Goal: Task Accomplishment & Management: Complete application form

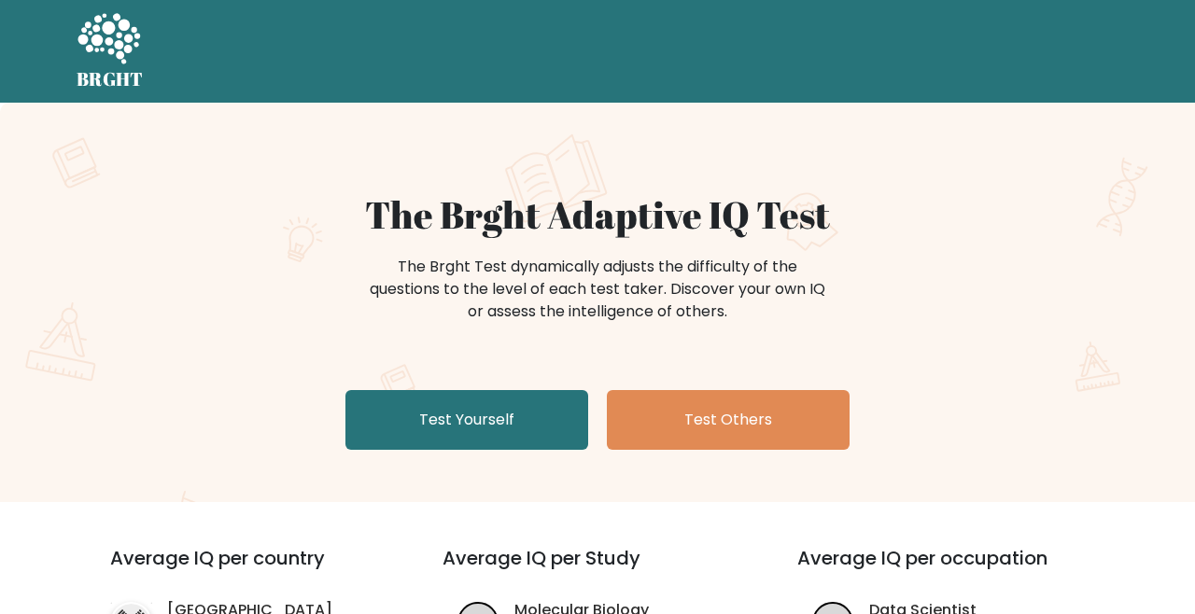
click at [543, 413] on link "Test Yourself" at bounding box center [466, 420] width 243 height 60
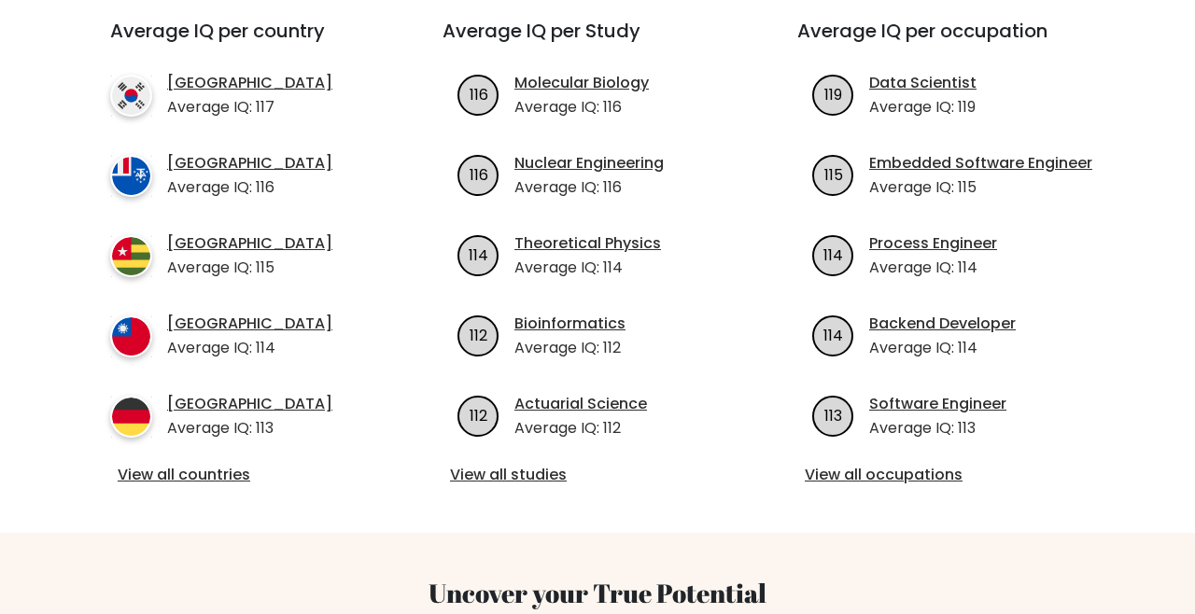
scroll to position [531, 0]
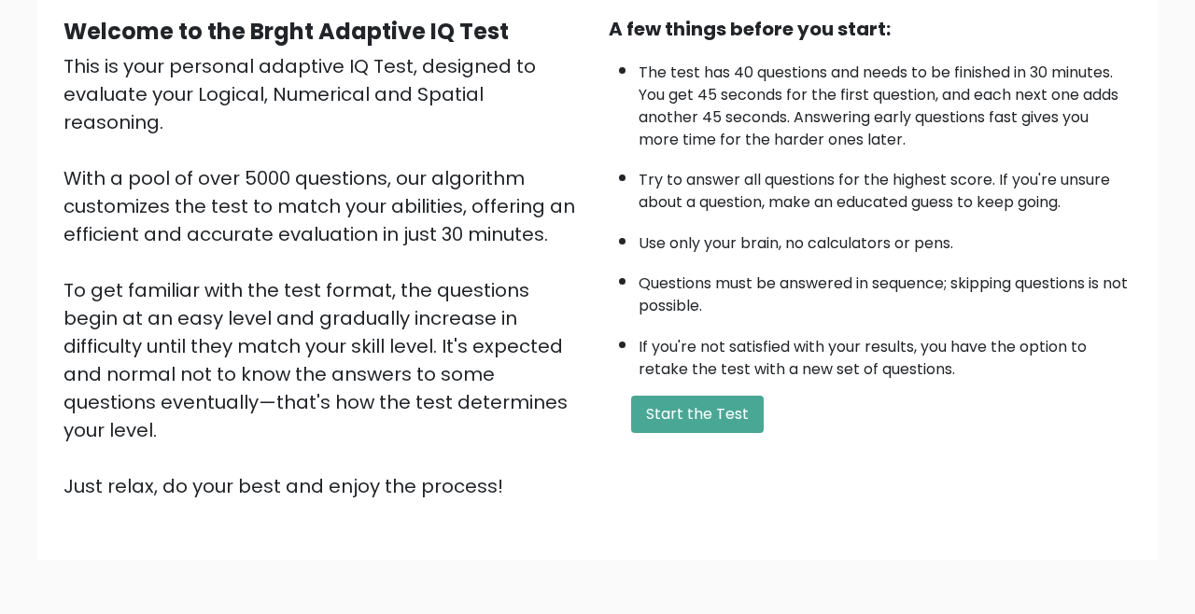
scroll to position [175, 0]
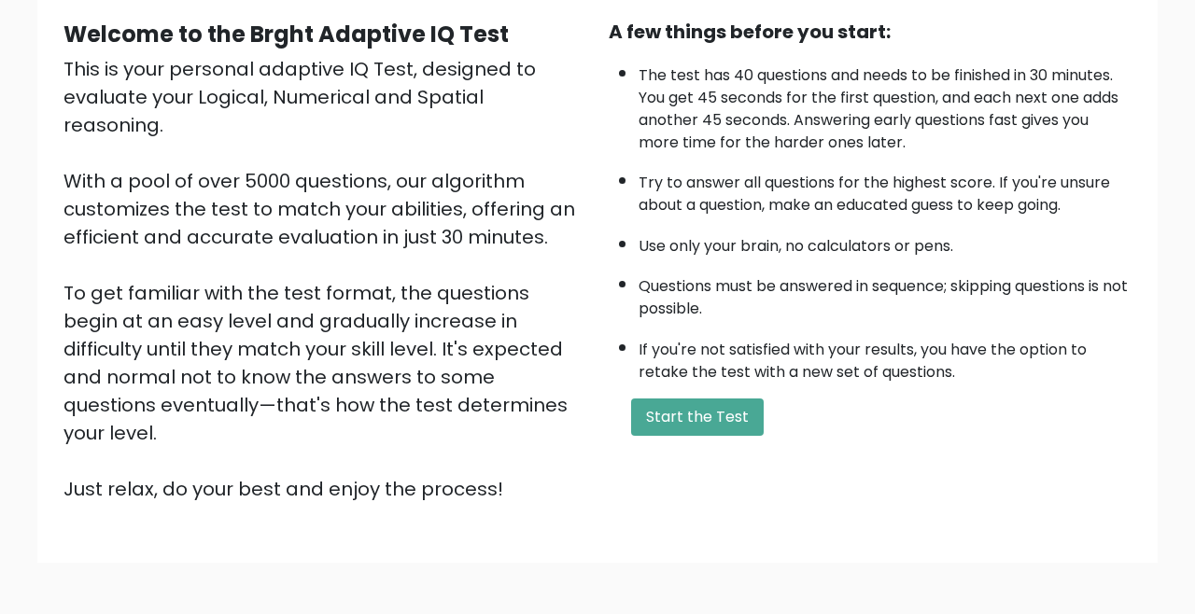
click at [703, 427] on button "Start the Test" at bounding box center [697, 417] width 133 height 37
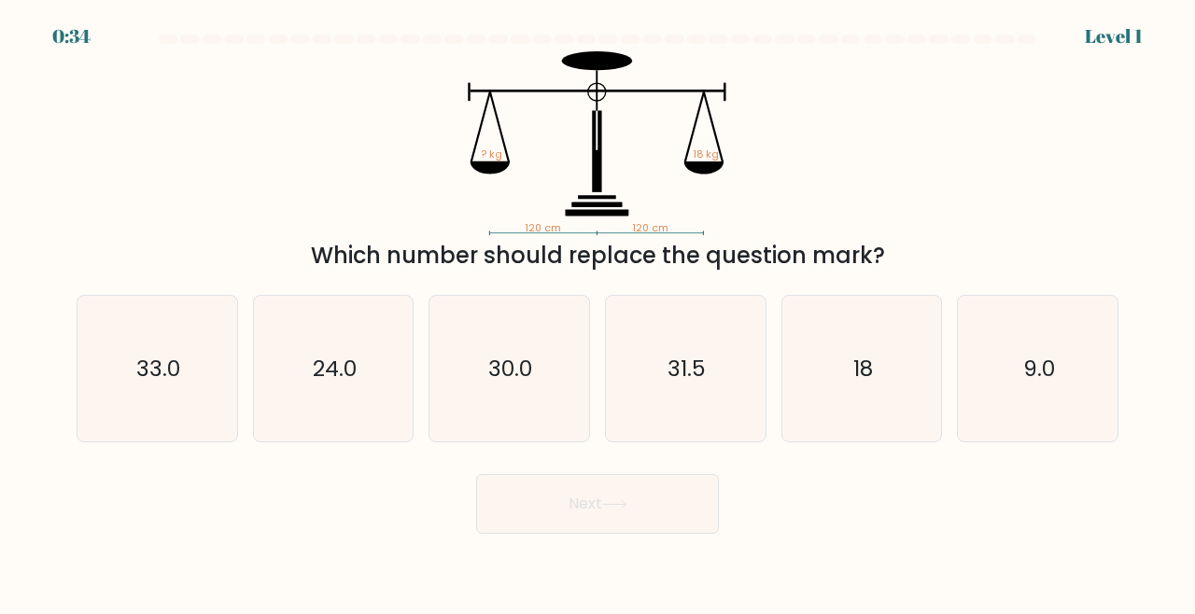
click at [858, 430] on icon "18" at bounding box center [862, 369] width 147 height 147
click at [598, 312] on input "e. 18" at bounding box center [597, 309] width 1 height 5
radio input "true"
click at [674, 534] on button "Next" at bounding box center [597, 504] width 243 height 60
click at [635, 520] on button "Next" at bounding box center [597, 504] width 243 height 60
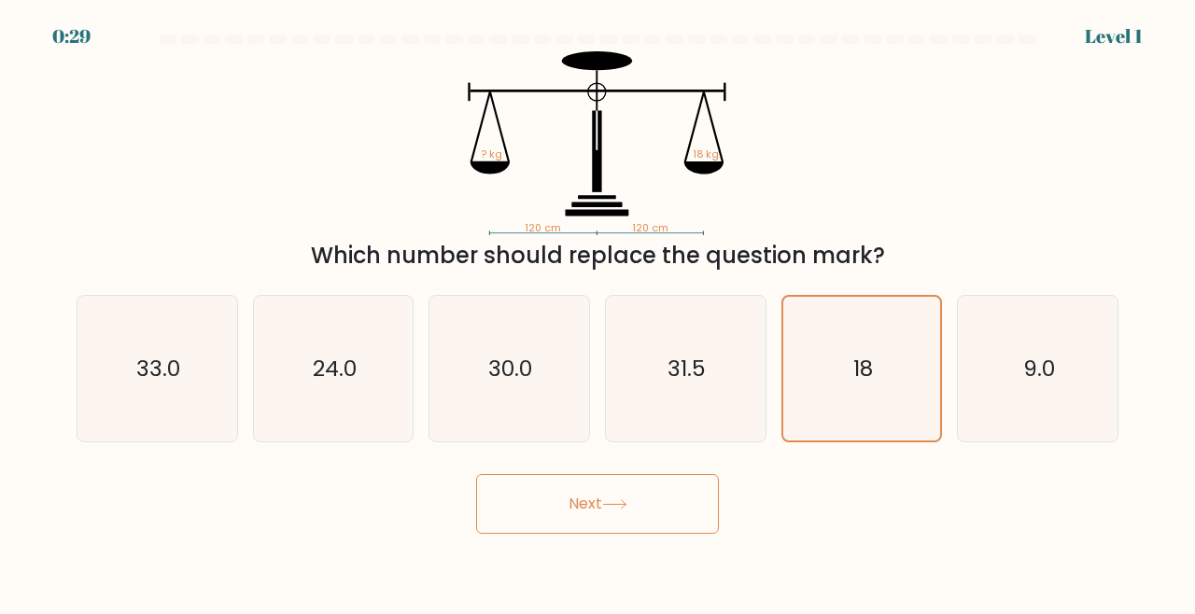
click at [831, 409] on icon "18" at bounding box center [862, 369] width 145 height 145
click at [598, 312] on input "e. 18" at bounding box center [597, 309] width 1 height 5
click at [680, 524] on button "Next" at bounding box center [597, 504] width 243 height 60
click at [810, 427] on icon "18" at bounding box center [862, 369] width 145 height 145
click at [598, 312] on input "e. 18" at bounding box center [597, 309] width 1 height 5
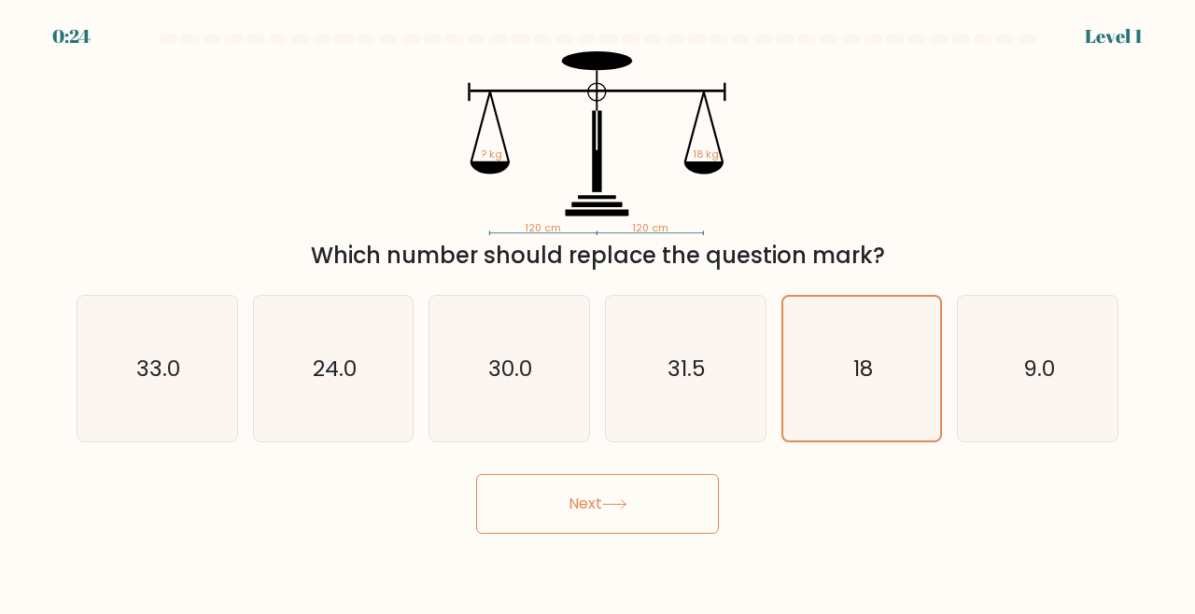
click at [624, 509] on icon at bounding box center [614, 504] width 22 height 8
click at [612, 534] on button "Next" at bounding box center [597, 504] width 243 height 60
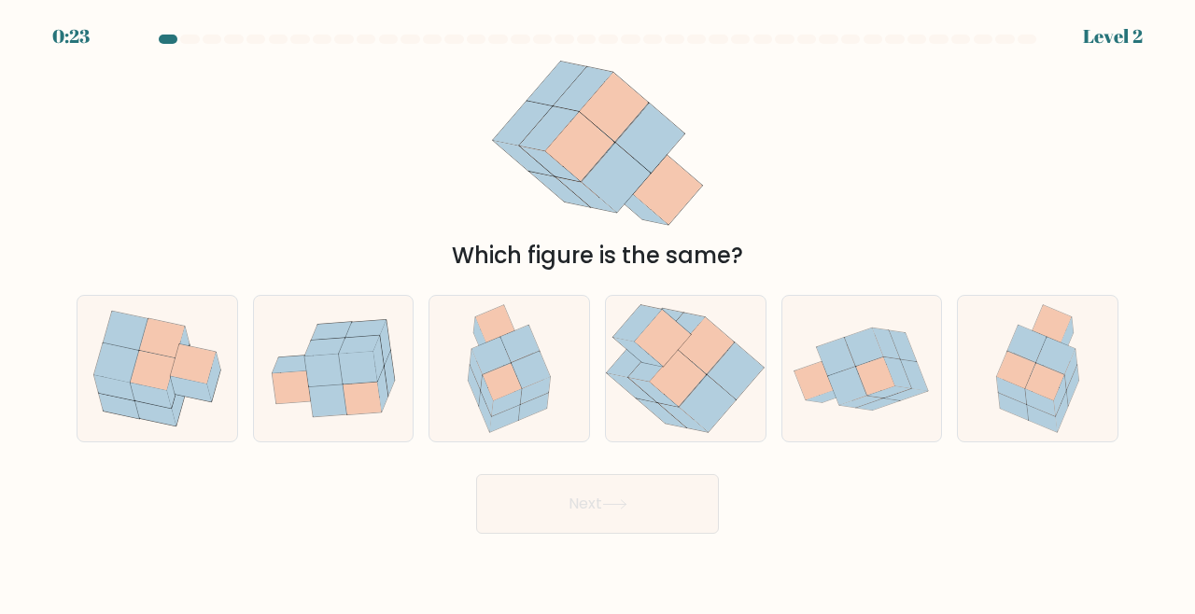
click at [634, 533] on button "Next" at bounding box center [597, 504] width 243 height 60
click at [1045, 400] on icon at bounding box center [1044, 381] width 39 height 37
click at [598, 312] on input "f." at bounding box center [597, 309] width 1 height 5
radio input "true"
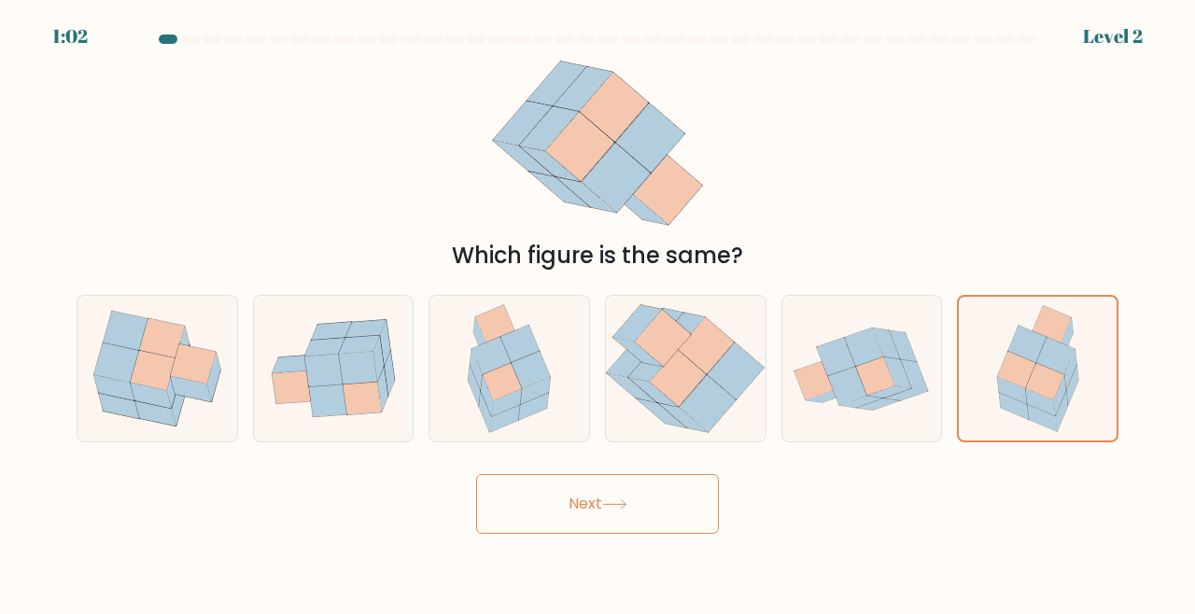
click at [668, 527] on button "Next" at bounding box center [597, 504] width 243 height 60
click at [611, 534] on button "Next" at bounding box center [597, 504] width 243 height 60
click at [608, 534] on button "Next" at bounding box center [597, 504] width 243 height 60
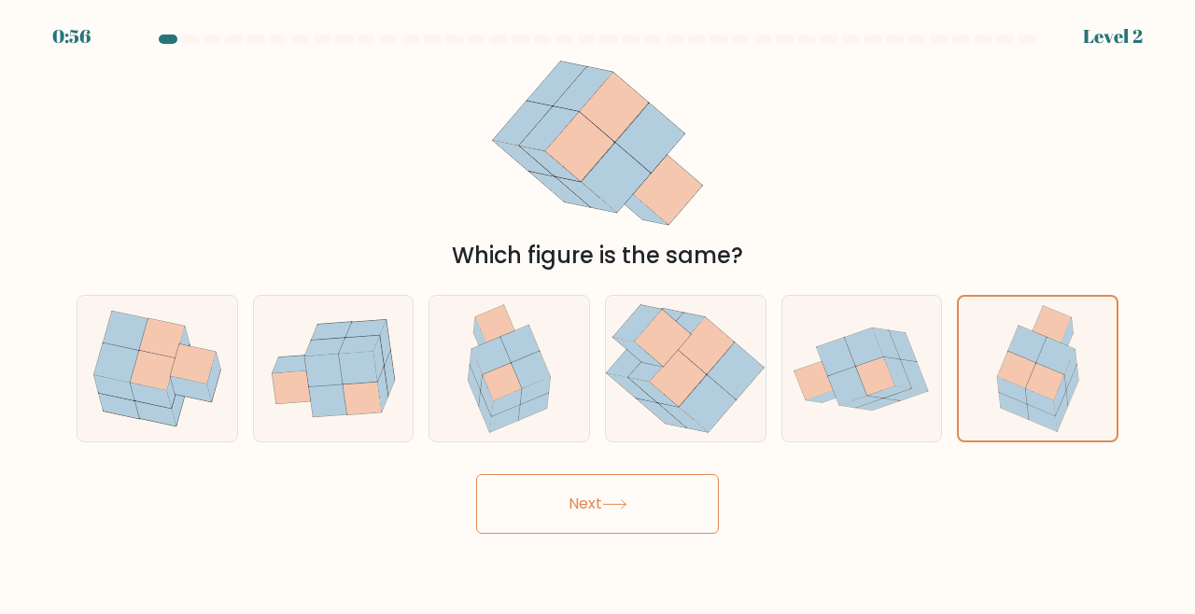
click at [610, 522] on button "Next" at bounding box center [597, 504] width 243 height 60
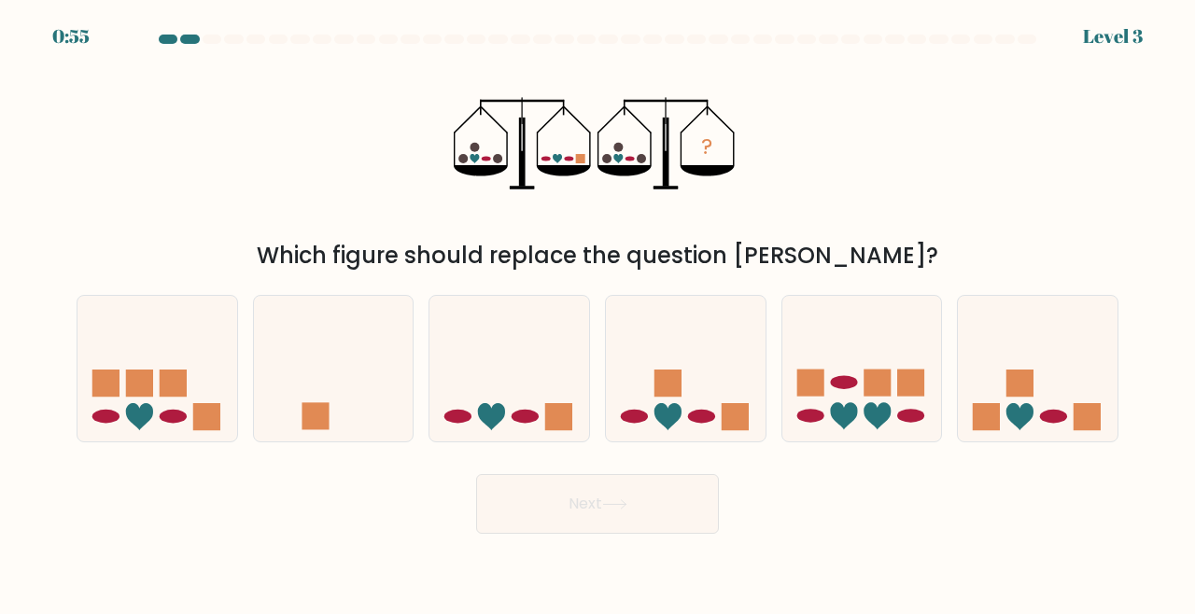
click at [1052, 392] on icon at bounding box center [1038, 368] width 160 height 132
click at [598, 312] on input "f." at bounding box center [597, 309] width 1 height 5
radio input "true"
click at [863, 410] on icon at bounding box center [862, 368] width 160 height 132
click at [598, 312] on input "e." at bounding box center [597, 309] width 1 height 5
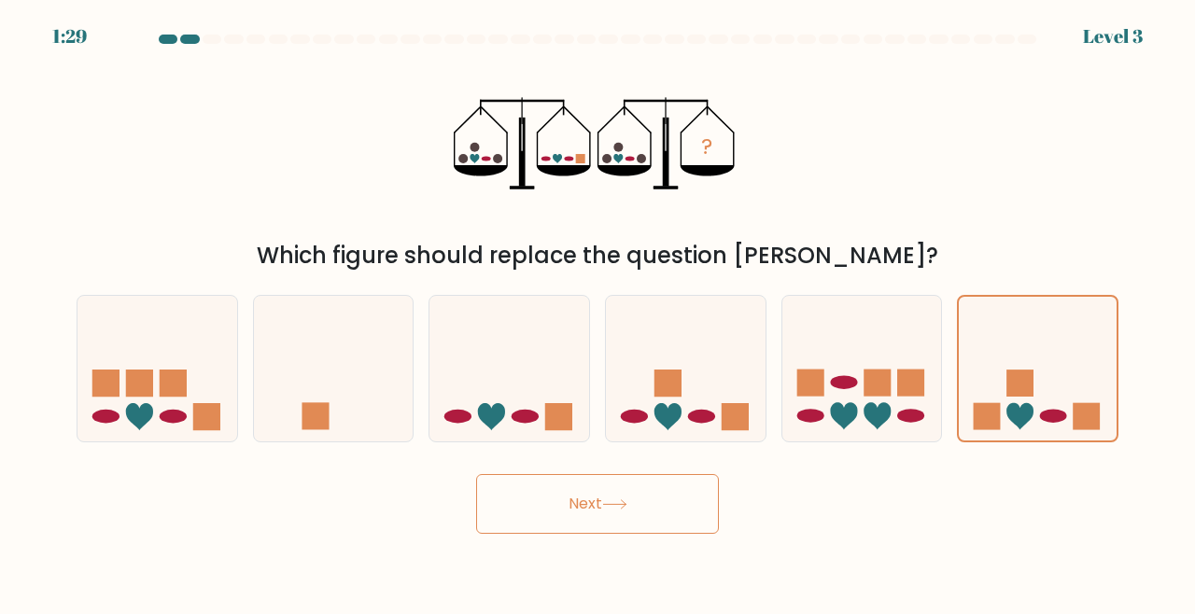
radio input "true"
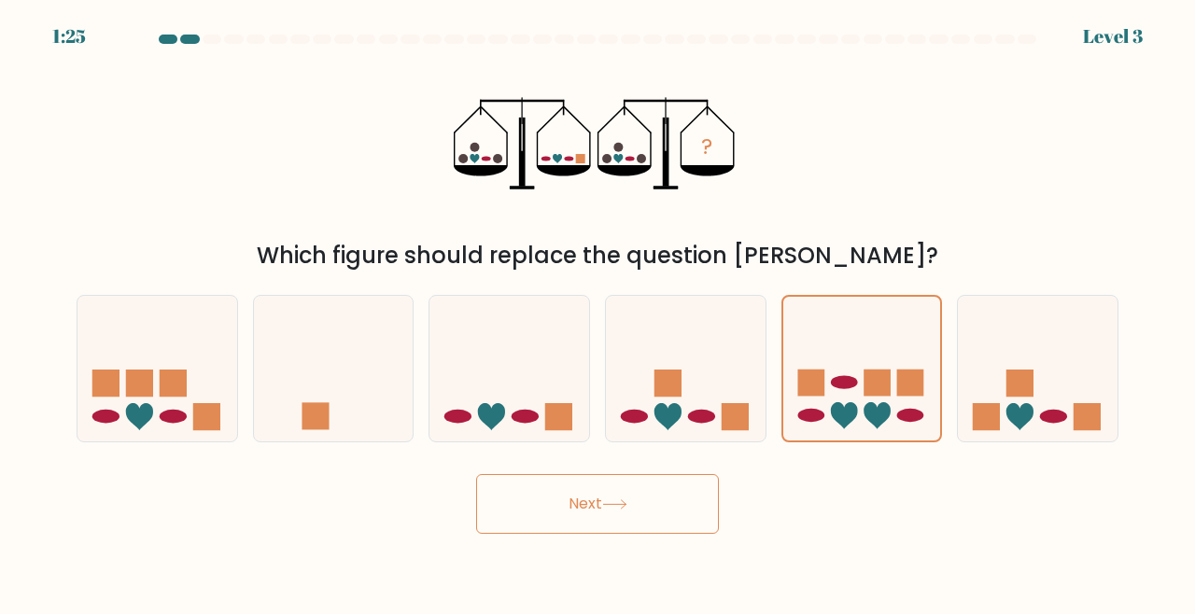
click at [552, 400] on icon at bounding box center [509, 368] width 160 height 132
click at [597, 312] on input "c." at bounding box center [597, 309] width 1 height 5
radio input "true"
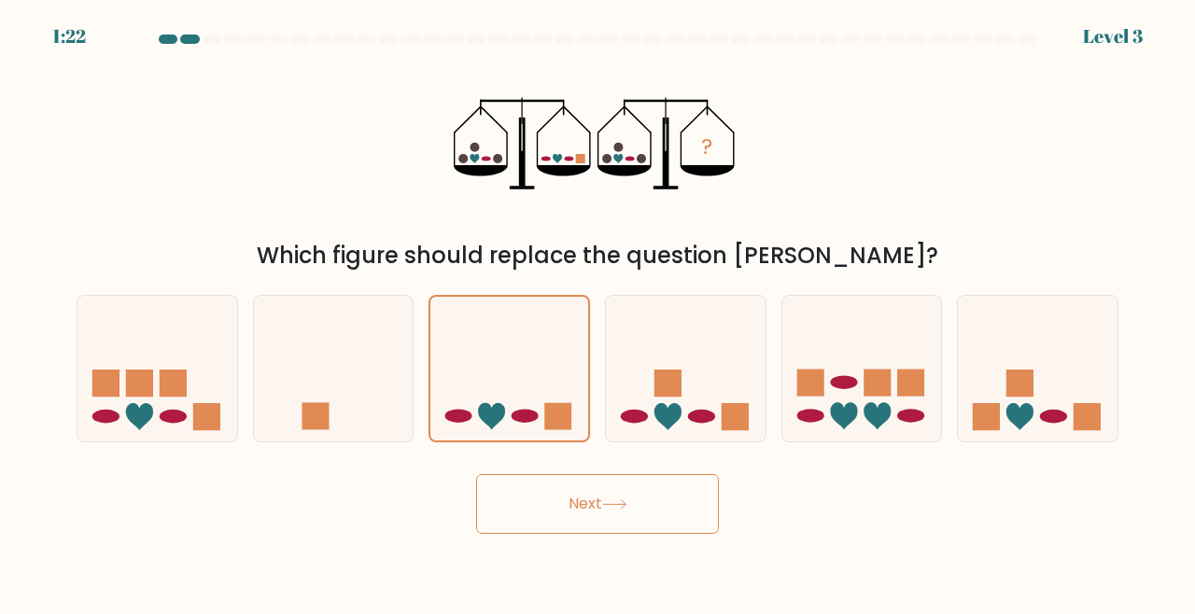
click at [658, 530] on button "Next" at bounding box center [597, 504] width 243 height 60
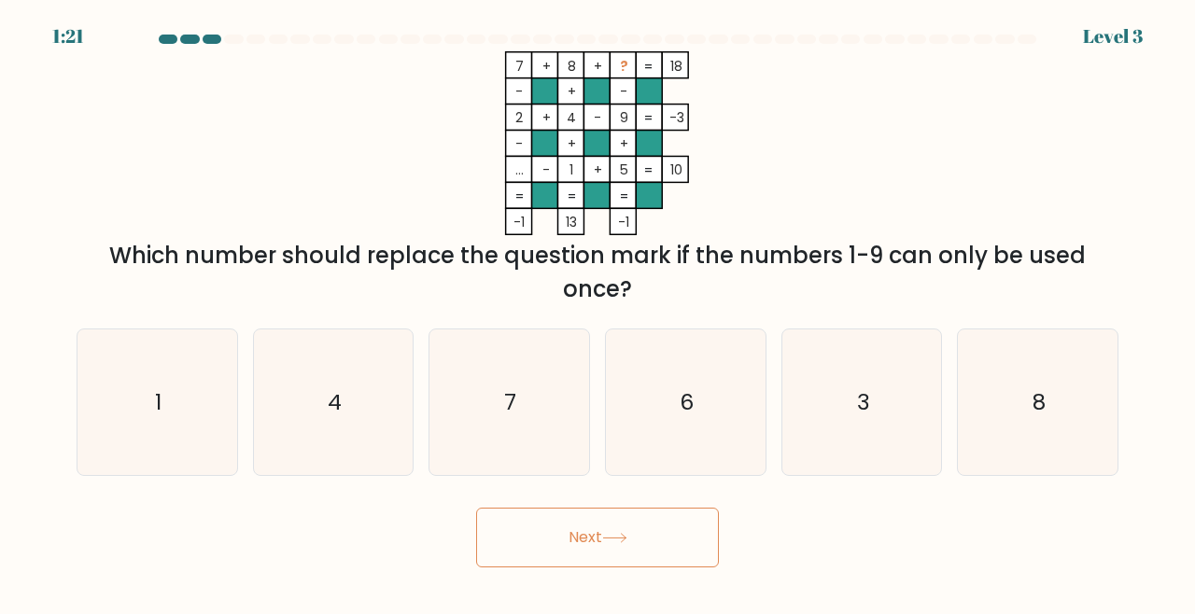
click at [596, 539] on button "Next" at bounding box center [597, 538] width 243 height 60
click at [871, 399] on icon "3" at bounding box center [862, 402] width 147 height 147
click at [598, 312] on input "e. 3" at bounding box center [597, 309] width 1 height 5
radio input "true"
click at [623, 543] on icon at bounding box center [614, 538] width 25 height 10
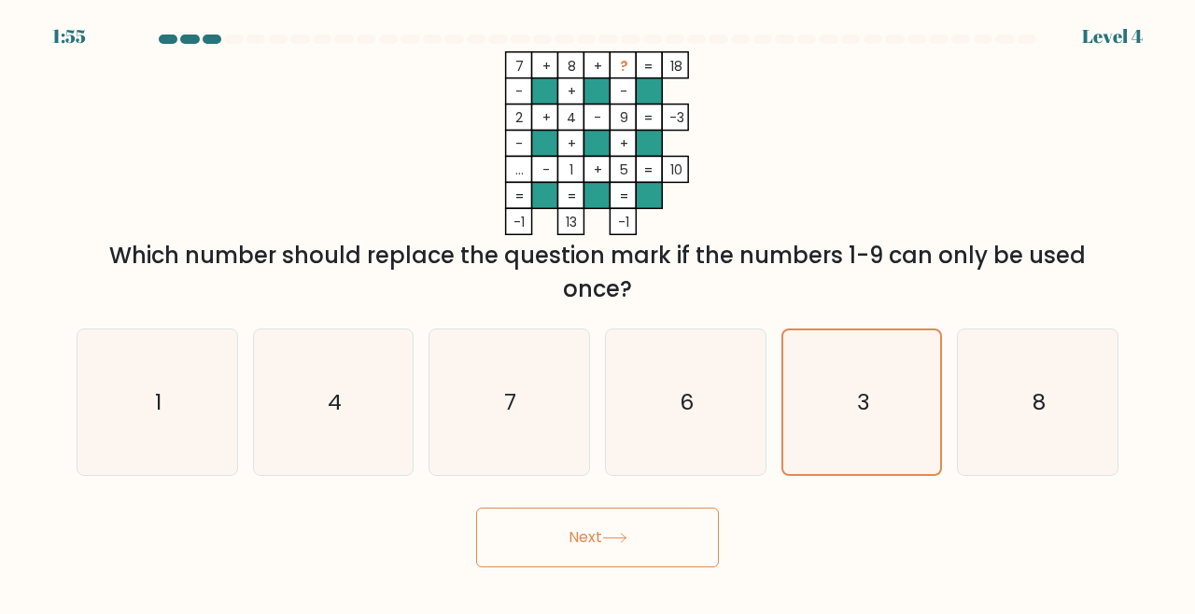
click at [600, 556] on button "Next" at bounding box center [597, 538] width 243 height 60
click at [599, 565] on button "Next" at bounding box center [597, 538] width 243 height 60
click at [597, 567] on button "Next" at bounding box center [597, 538] width 243 height 60
click at [599, 567] on button "Next" at bounding box center [597, 538] width 243 height 60
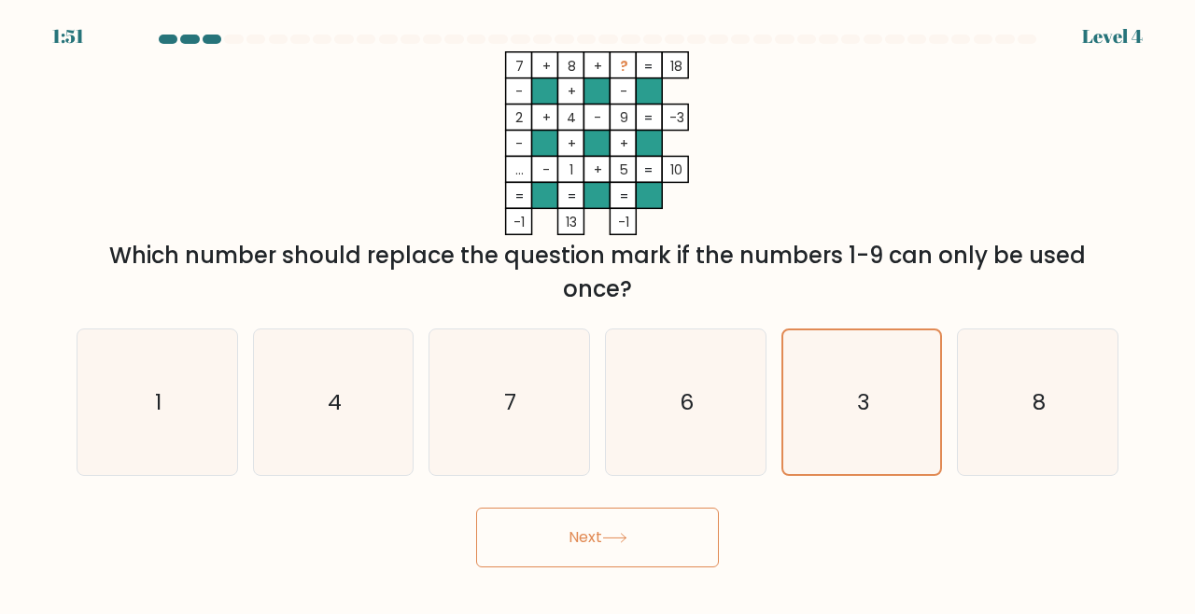
click at [595, 567] on button "Next" at bounding box center [597, 538] width 243 height 60
click at [587, 566] on button "Next" at bounding box center [597, 538] width 243 height 60
click at [583, 567] on button "Next" at bounding box center [597, 538] width 243 height 60
click at [586, 567] on button "Next" at bounding box center [597, 538] width 243 height 60
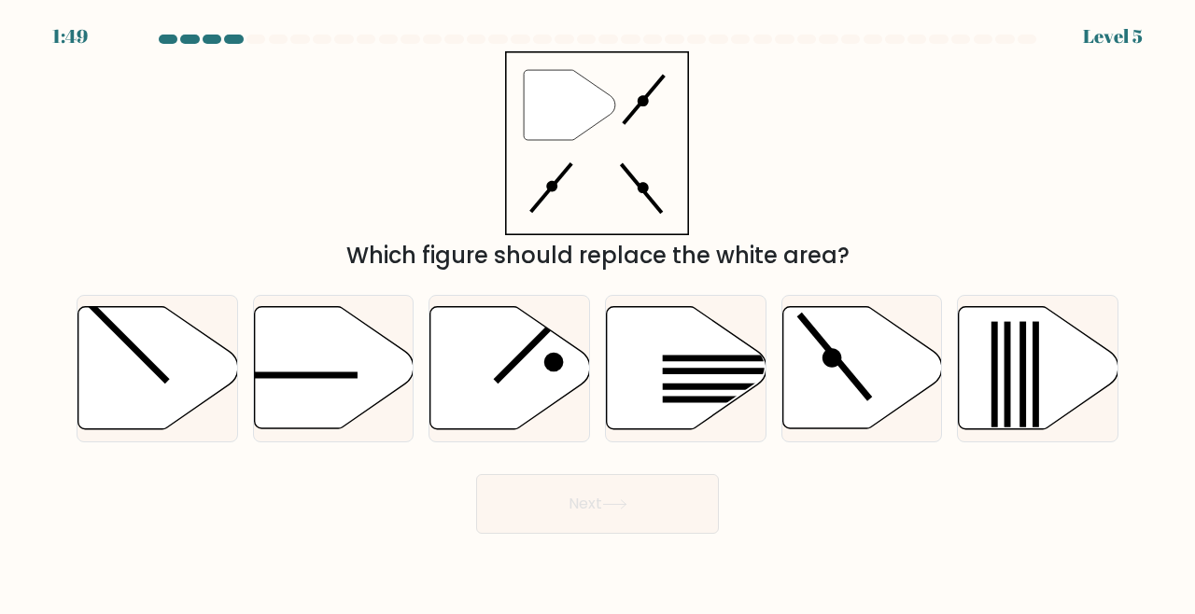
click at [591, 566] on body "1:49 Level 5" at bounding box center [597, 307] width 1195 height 614
click at [889, 381] on icon at bounding box center [862, 368] width 160 height 122
click at [598, 312] on input "e." at bounding box center [597, 309] width 1 height 5
radio input "true"
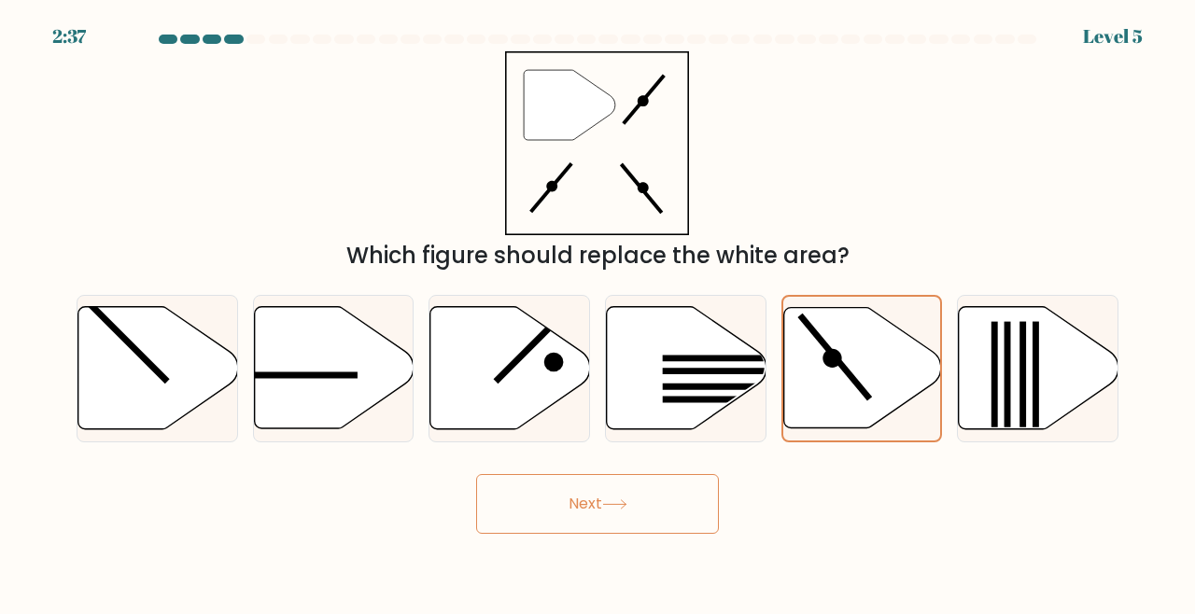
click at [658, 534] on button "Next" at bounding box center [597, 504] width 243 height 60
click at [609, 534] on button "Next" at bounding box center [597, 504] width 243 height 60
click at [611, 534] on button "Next" at bounding box center [597, 504] width 243 height 60
click at [613, 510] on icon at bounding box center [614, 504] width 25 height 10
click at [595, 518] on button "Next" at bounding box center [597, 504] width 243 height 60
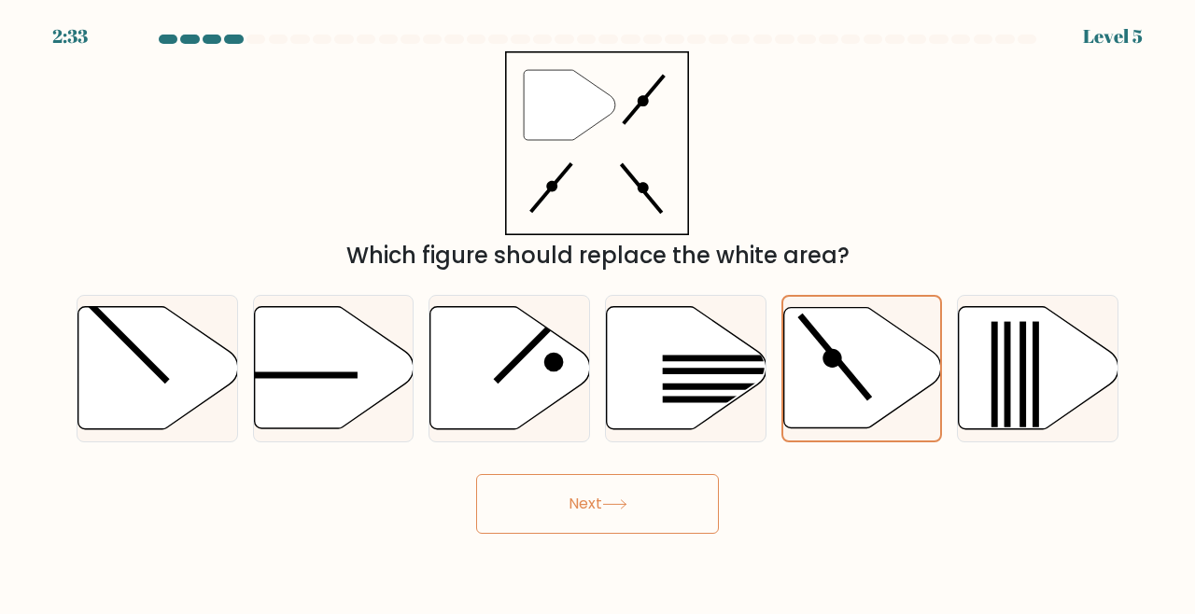
click at [571, 525] on button "Next" at bounding box center [597, 504] width 243 height 60
click at [608, 522] on button "Next" at bounding box center [597, 504] width 243 height 60
click at [598, 534] on button "Next" at bounding box center [597, 504] width 243 height 60
click at [613, 510] on icon at bounding box center [614, 504] width 25 height 10
click at [594, 534] on button "Next" at bounding box center [597, 504] width 243 height 60
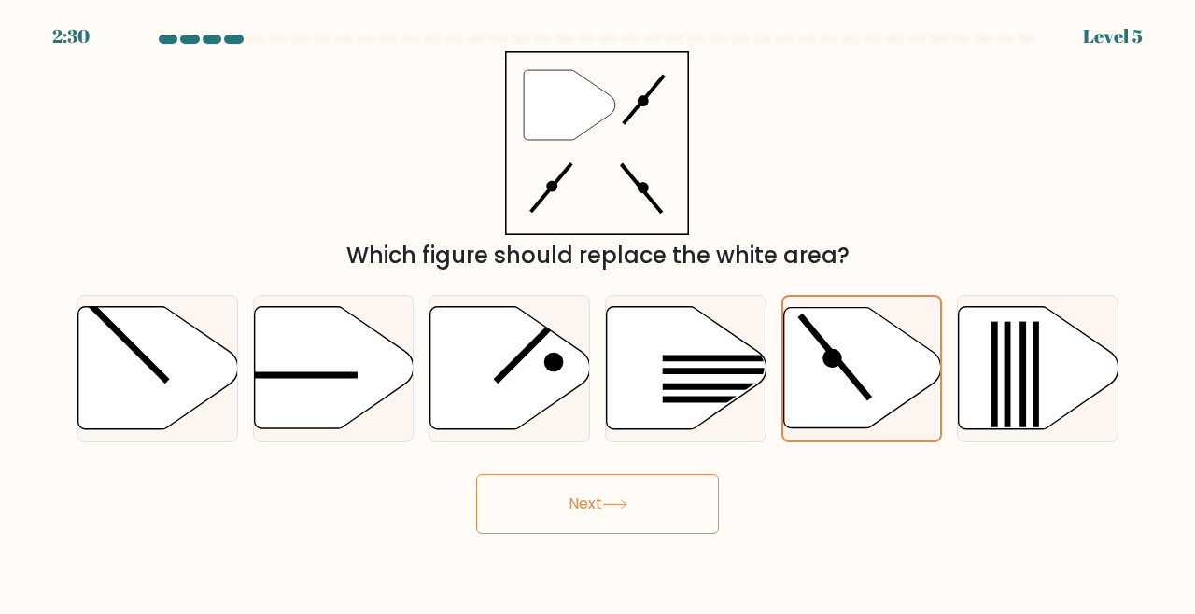
click at [585, 534] on button "Next" at bounding box center [597, 504] width 243 height 60
click at [581, 534] on button "Next" at bounding box center [597, 504] width 243 height 60
click at [573, 534] on button "Next" at bounding box center [597, 504] width 243 height 60
click at [616, 534] on button "Next" at bounding box center [597, 504] width 243 height 60
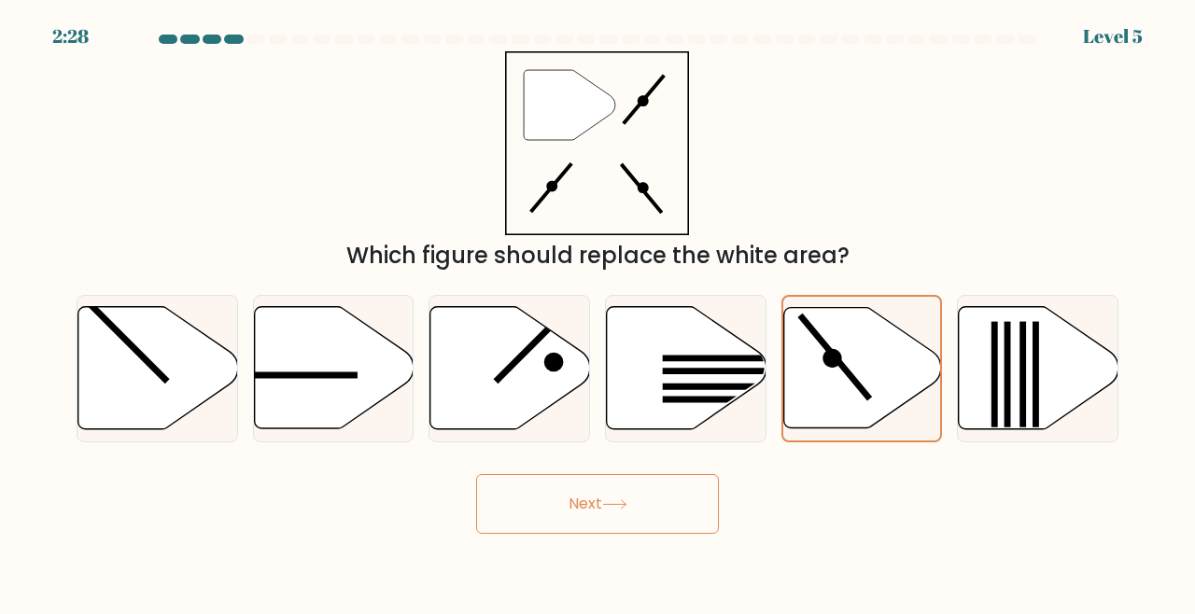
click at [590, 534] on button "Next" at bounding box center [597, 504] width 243 height 60
click at [591, 534] on button "Next" at bounding box center [597, 504] width 243 height 60
click at [587, 534] on button "Next" at bounding box center [597, 504] width 243 height 60
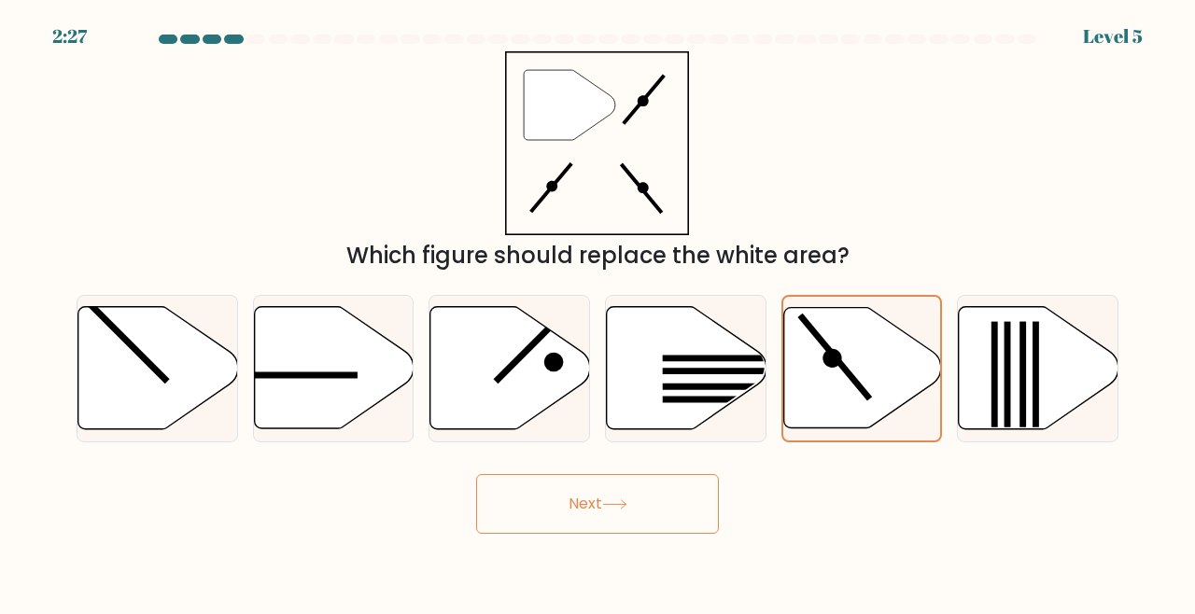
click at [587, 534] on button "Next" at bounding box center [597, 504] width 243 height 60
click at [581, 534] on button "Next" at bounding box center [597, 504] width 243 height 60
click at [573, 534] on button "Next" at bounding box center [597, 504] width 243 height 60
click at [585, 531] on button "Next" at bounding box center [597, 504] width 243 height 60
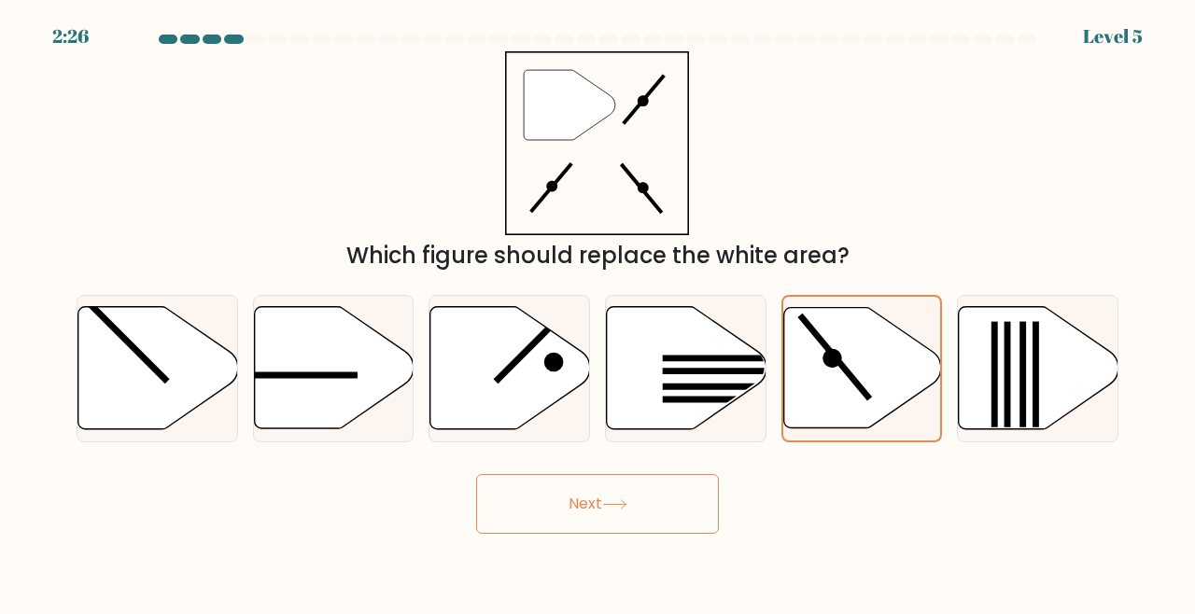
click at [587, 525] on button "Next" at bounding box center [597, 504] width 243 height 60
click at [582, 534] on button "Next" at bounding box center [597, 504] width 243 height 60
click at [860, 388] on icon at bounding box center [862, 368] width 158 height 120
click at [598, 312] on input "e." at bounding box center [597, 309] width 1 height 5
click at [601, 528] on button "Next" at bounding box center [597, 504] width 243 height 60
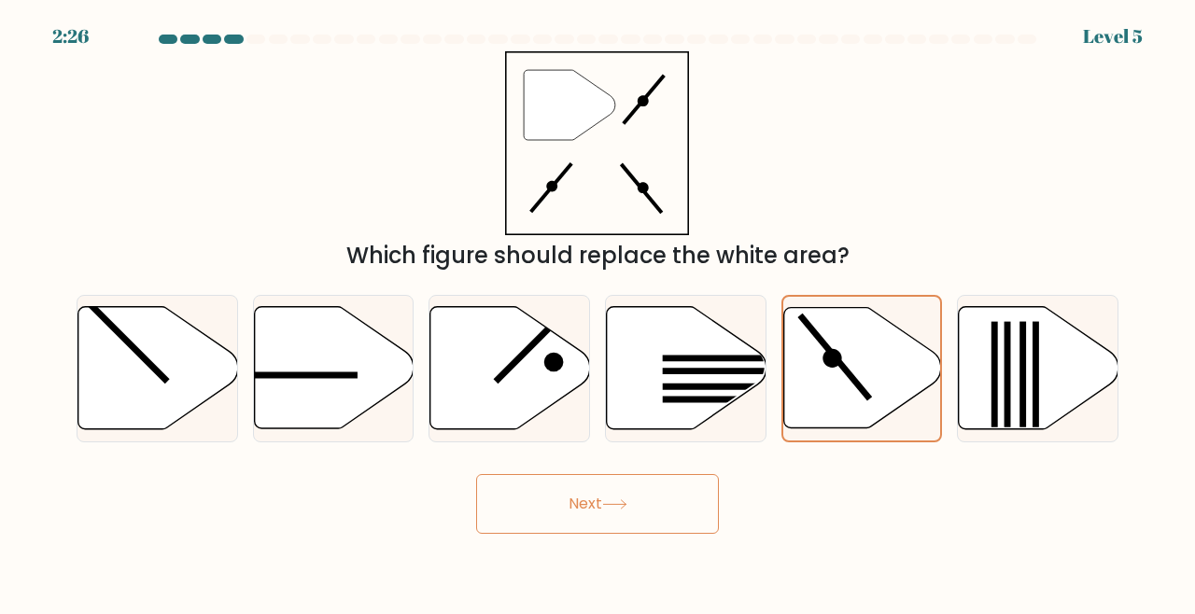
click at [600, 528] on button "Next" at bounding box center [597, 504] width 243 height 60
click at [586, 532] on button "Next" at bounding box center [597, 504] width 243 height 60
click at [582, 526] on button "Next" at bounding box center [597, 504] width 243 height 60
click at [887, 349] on icon at bounding box center [862, 368] width 158 height 120
click at [598, 312] on input "e." at bounding box center [597, 309] width 1 height 5
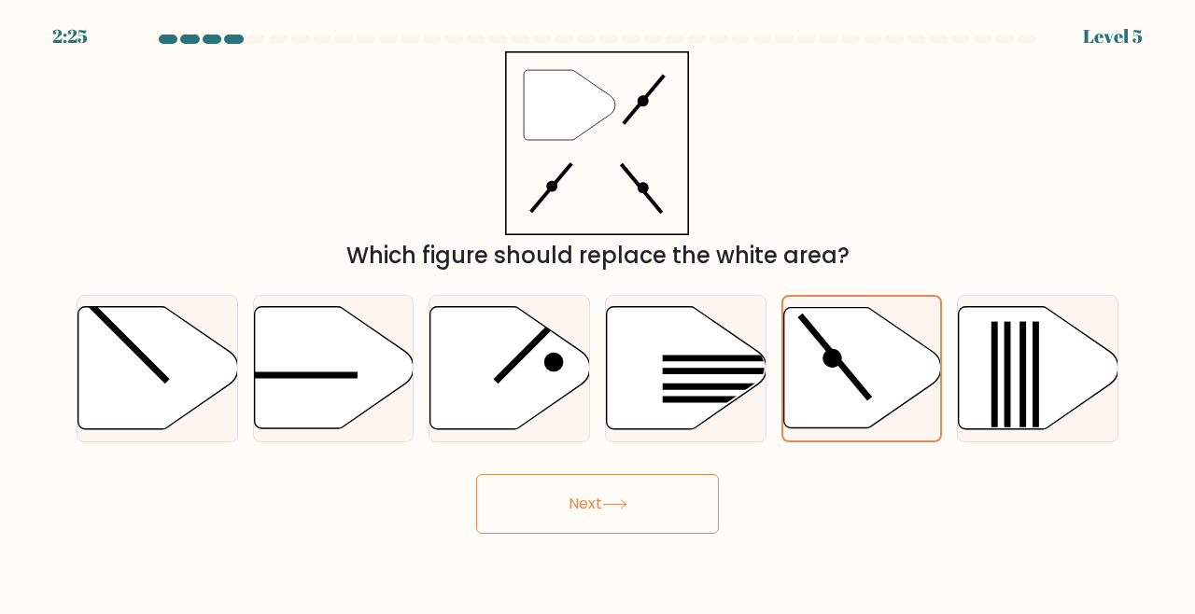
click at [614, 534] on button "Next" at bounding box center [597, 504] width 243 height 60
click at [835, 389] on line at bounding box center [835, 357] width 70 height 84
click at [598, 312] on input "e." at bounding box center [597, 309] width 1 height 5
click at [617, 510] on icon at bounding box center [614, 504] width 25 height 10
click at [880, 377] on icon at bounding box center [862, 368] width 158 height 120
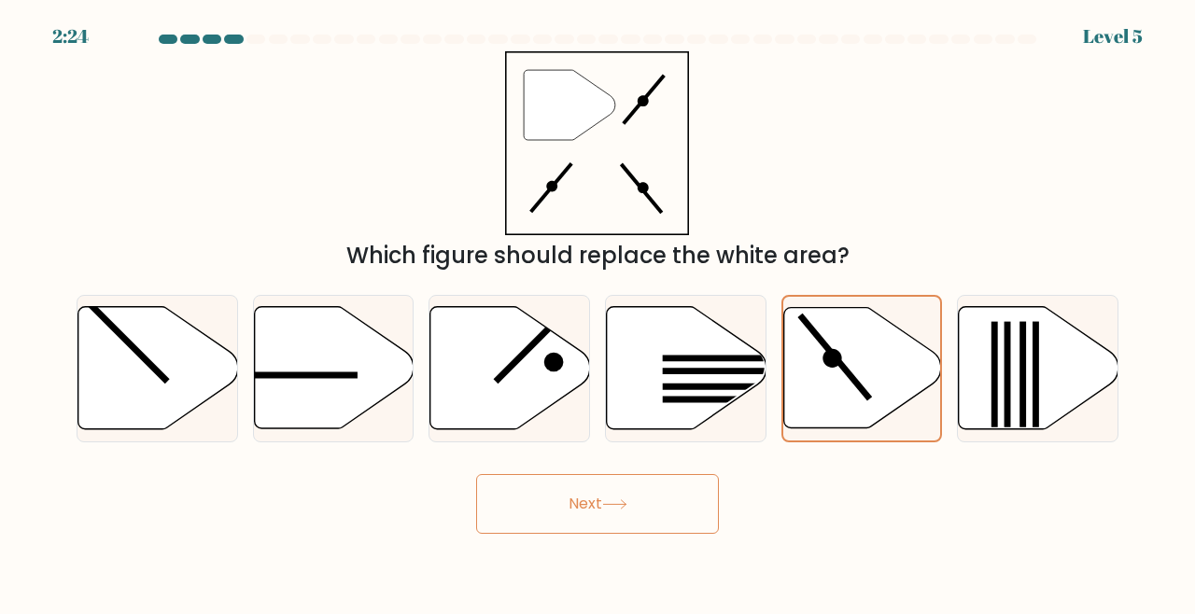
click at [598, 312] on input "e." at bounding box center [597, 309] width 1 height 5
click at [644, 527] on button "Next" at bounding box center [597, 504] width 243 height 60
click at [895, 370] on icon at bounding box center [862, 368] width 158 height 120
click at [598, 312] on input "e." at bounding box center [597, 309] width 1 height 5
click at [636, 534] on button "Next" at bounding box center [597, 504] width 243 height 60
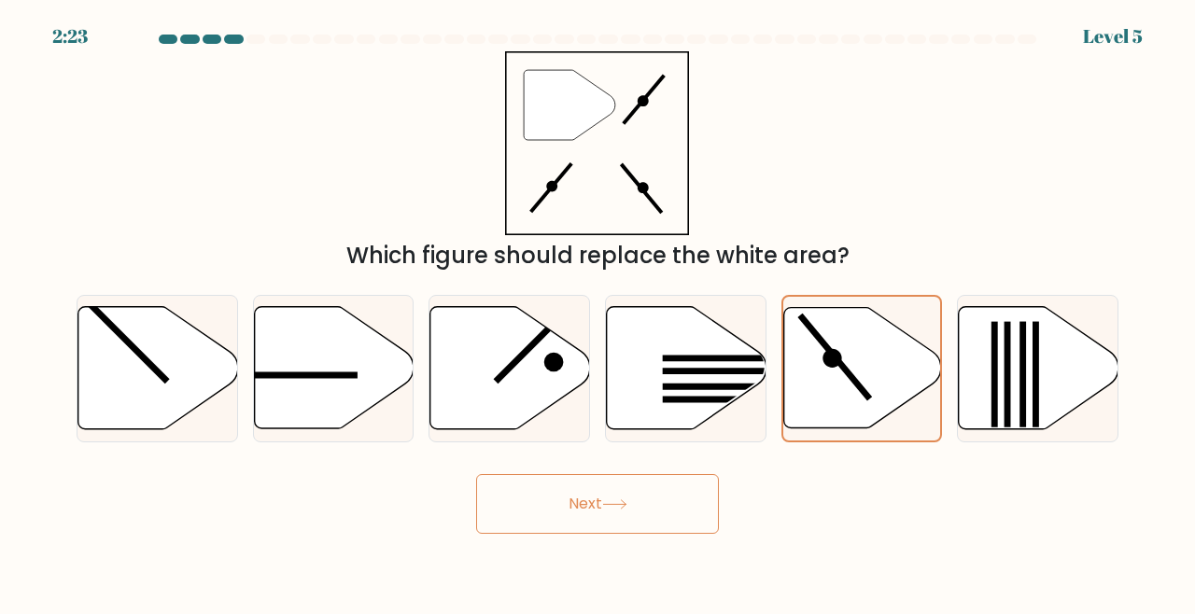
click at [661, 528] on button "Next" at bounding box center [597, 504] width 243 height 60
click at [642, 524] on button "Next" at bounding box center [597, 504] width 243 height 60
click at [609, 525] on button "Next" at bounding box center [597, 504] width 243 height 60
click at [594, 528] on button "Next" at bounding box center [597, 504] width 243 height 60
click at [580, 534] on button "Next" at bounding box center [597, 504] width 243 height 60
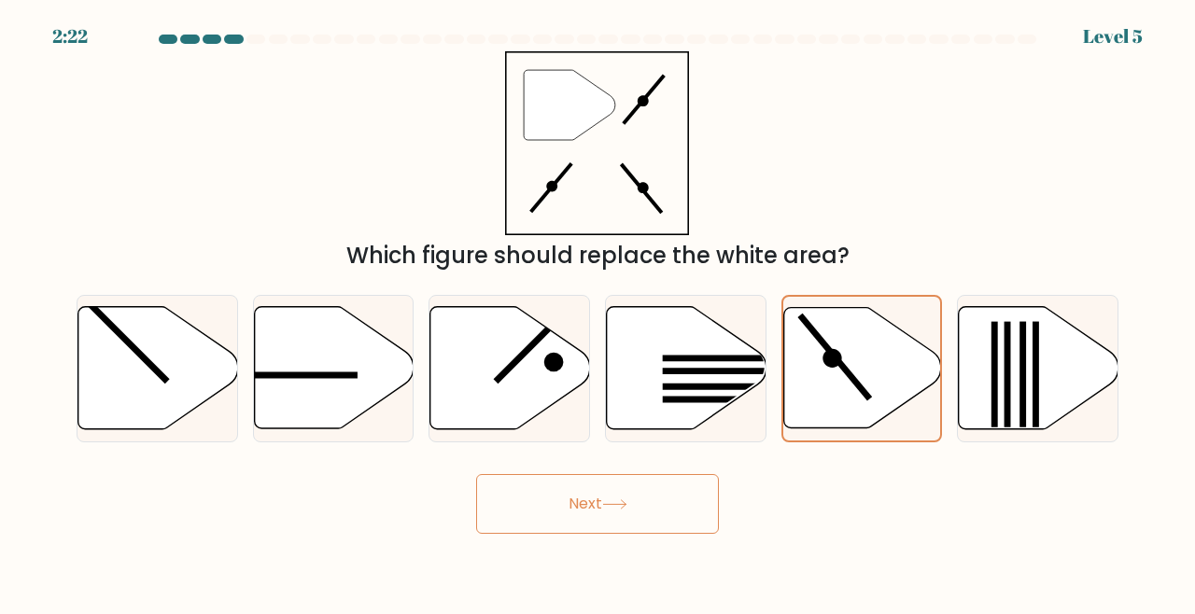
click at [564, 534] on button "Next" at bounding box center [597, 504] width 243 height 60
click at [555, 534] on button "Next" at bounding box center [597, 504] width 243 height 60
click at [548, 534] on button "Next" at bounding box center [597, 504] width 243 height 60
click at [553, 534] on button "Next" at bounding box center [597, 504] width 243 height 60
click at [564, 534] on button "Next" at bounding box center [597, 504] width 243 height 60
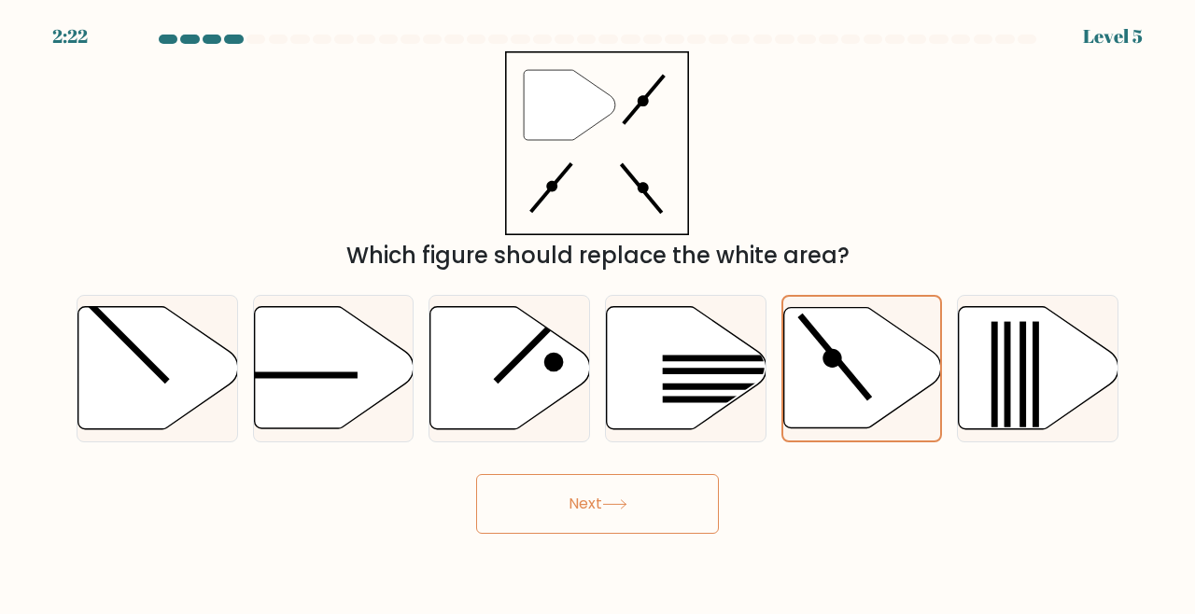
click at [582, 534] on button "Next" at bounding box center [597, 504] width 243 height 60
click at [594, 534] on button "Next" at bounding box center [597, 504] width 243 height 60
click at [604, 534] on button "Next" at bounding box center [597, 504] width 243 height 60
click at [622, 510] on icon at bounding box center [614, 504] width 25 height 10
click at [633, 534] on button "Next" at bounding box center [597, 504] width 243 height 60
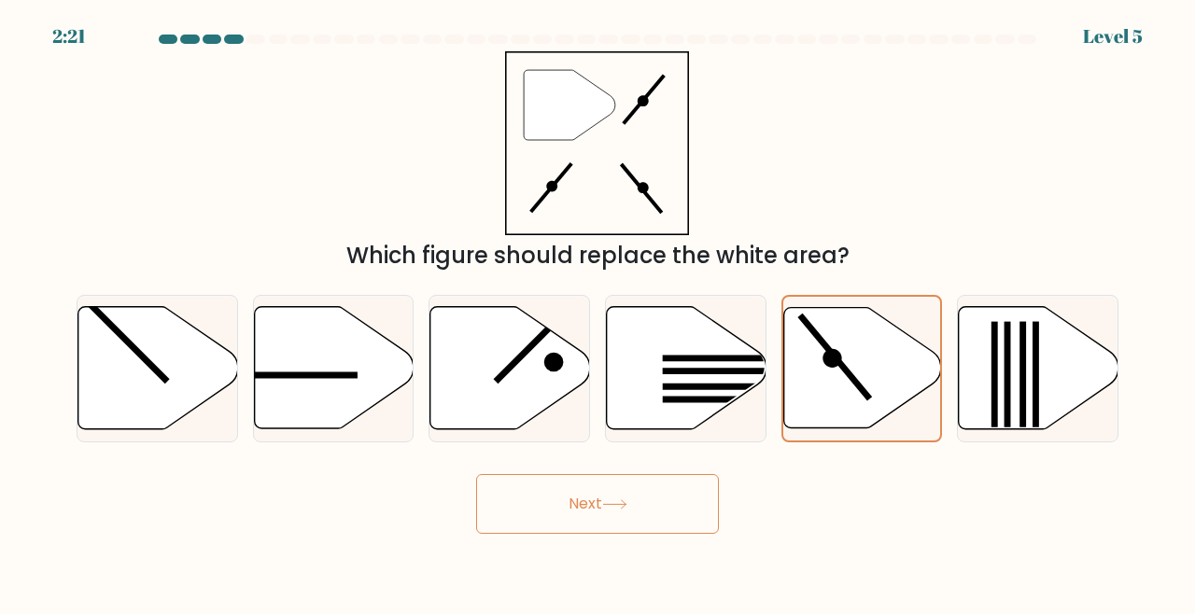
click at [650, 524] on button "Next" at bounding box center [597, 504] width 243 height 60
click at [654, 515] on button "Next" at bounding box center [597, 504] width 243 height 60
click at [667, 174] on icon """ at bounding box center [597, 143] width 184 height 184
click at [627, 399] on icon at bounding box center [687, 368] width 160 height 122
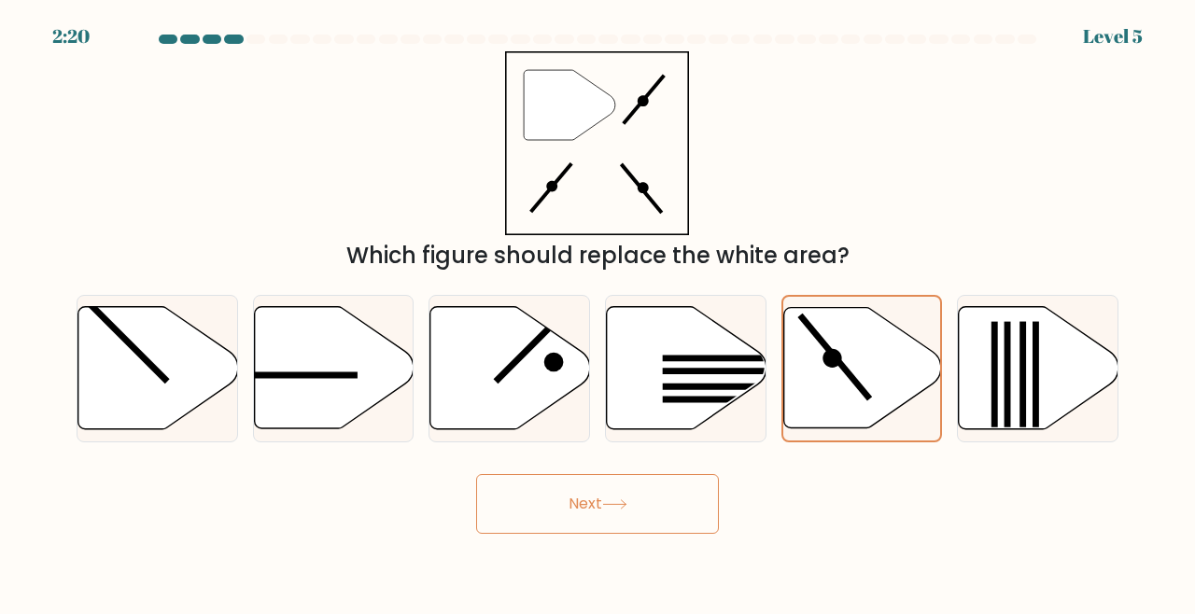
click at [598, 312] on input "d." at bounding box center [597, 309] width 1 height 5
radio input "true"
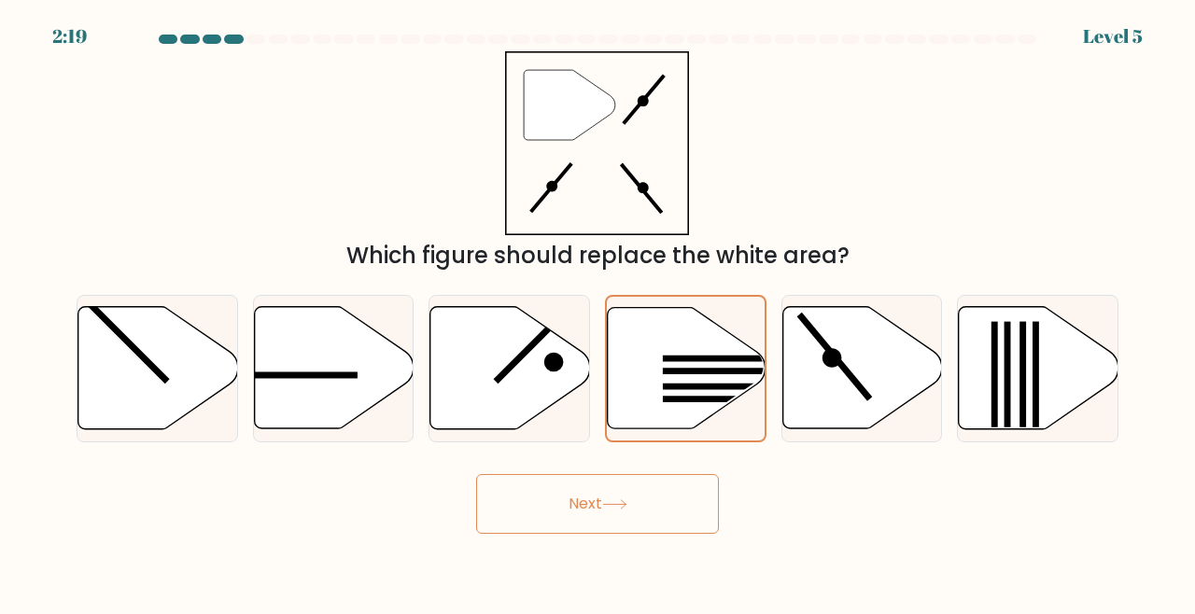
click at [848, 376] on icon at bounding box center [862, 368] width 160 height 122
click at [598, 312] on input "e." at bounding box center [597, 309] width 1 height 5
radio input "true"
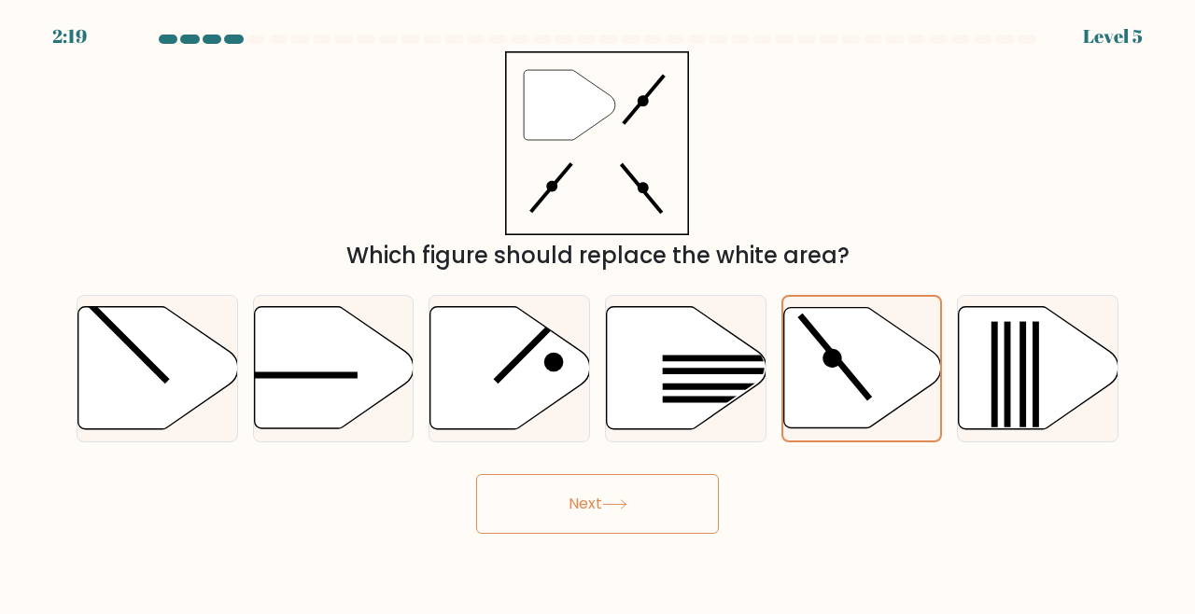
click at [627, 510] on icon at bounding box center [614, 504] width 25 height 10
click at [594, 527] on button "Next" at bounding box center [597, 504] width 243 height 60
click at [563, 532] on button "Next" at bounding box center [597, 504] width 243 height 60
click at [577, 530] on button "Next" at bounding box center [597, 504] width 243 height 60
click at [578, 522] on button "Next" at bounding box center [597, 504] width 243 height 60
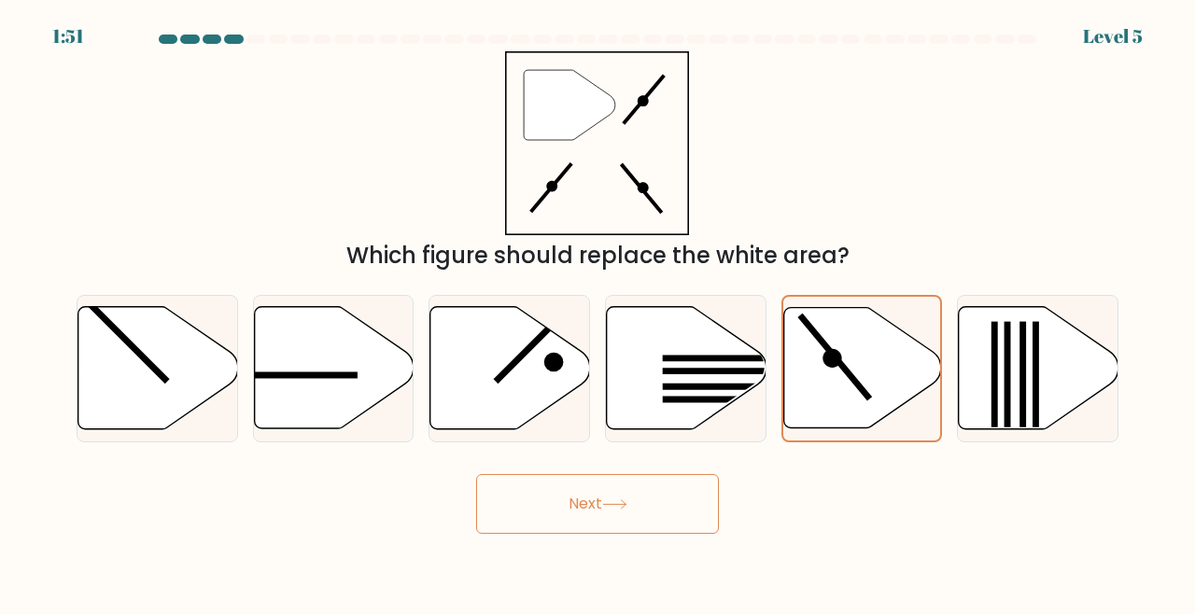
scroll to position [17, 0]
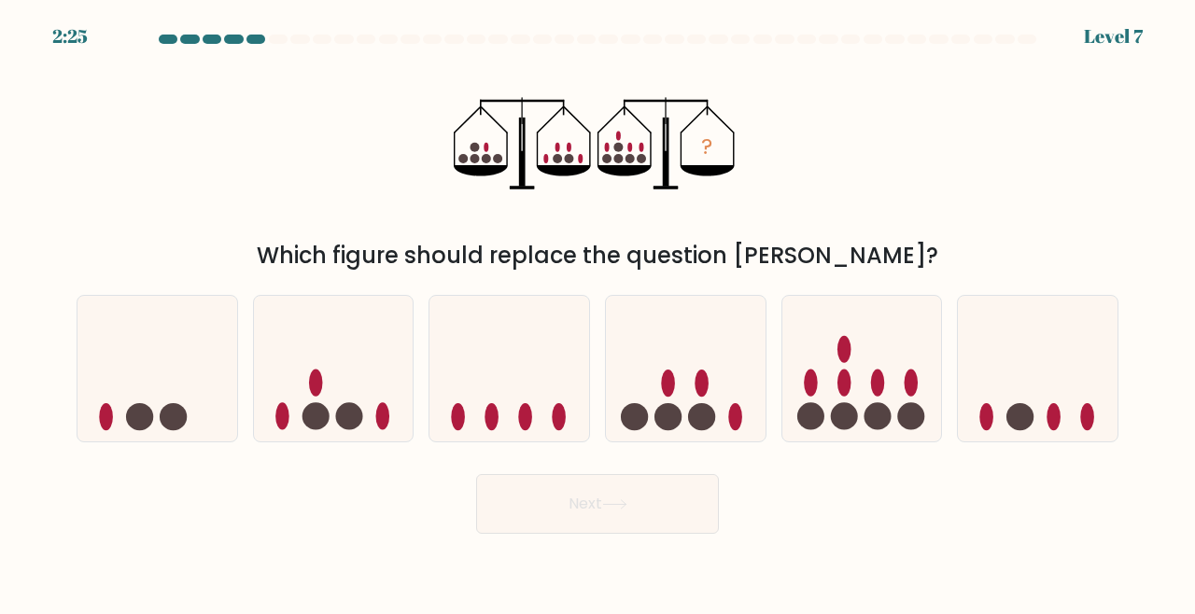
click at [690, 429] on circle at bounding box center [701, 416] width 27 height 27
click at [598, 312] on input "d." at bounding box center [597, 309] width 1 height 5
radio input "true"
click at [873, 397] on ellipse at bounding box center [878, 383] width 14 height 27
click at [598, 312] on input "e." at bounding box center [597, 309] width 1 height 5
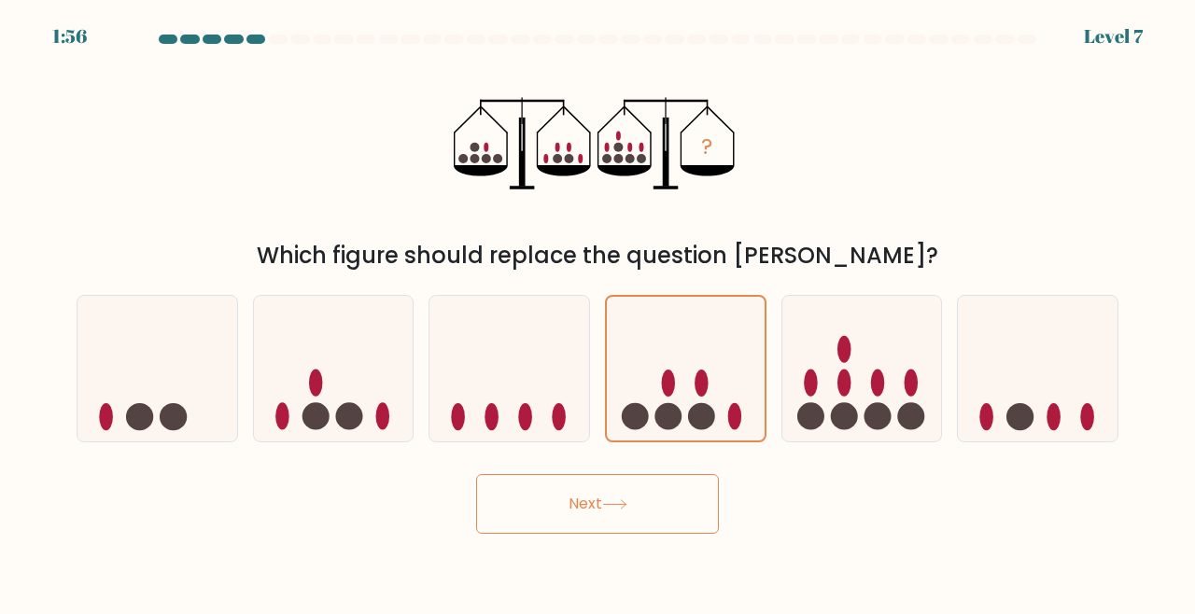
radio input "true"
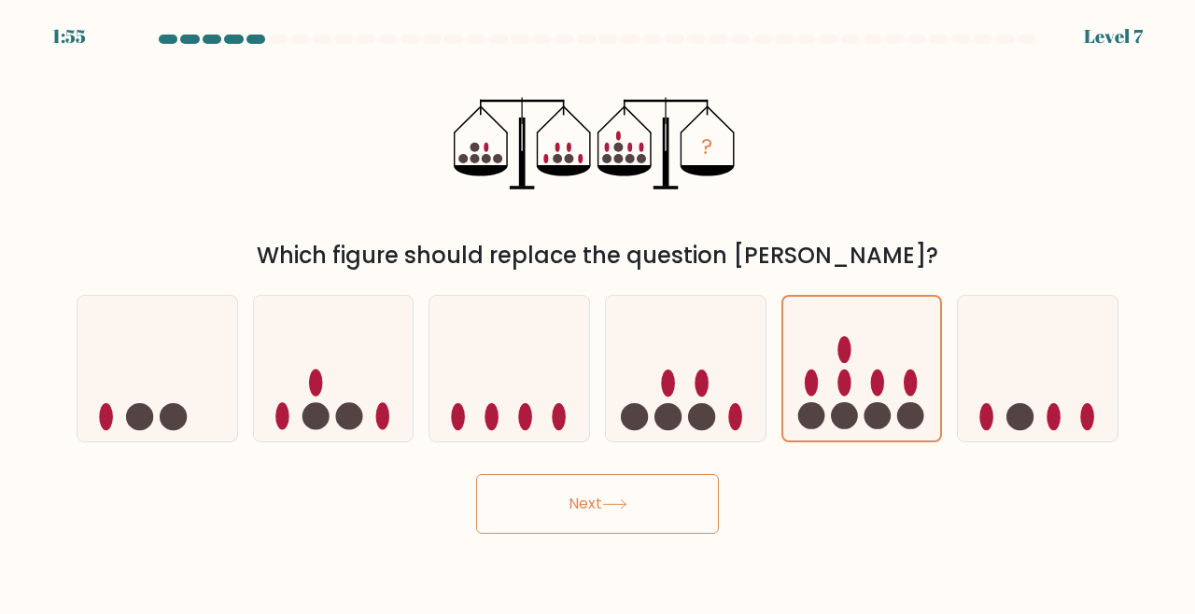
click at [669, 508] on button "Next" at bounding box center [597, 504] width 243 height 60
click at [542, 560] on body "1:54 Level 7" at bounding box center [597, 307] width 1195 height 614
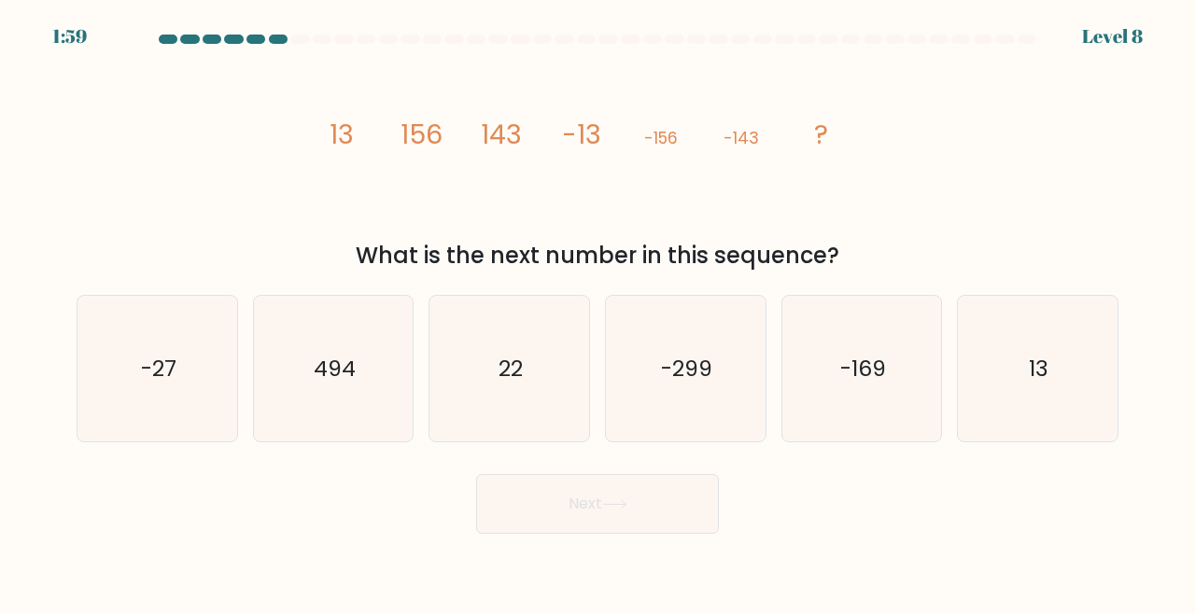
click at [1038, 396] on icon "13" at bounding box center [1037, 369] width 147 height 147
click at [598, 312] on input "f. 13" at bounding box center [597, 309] width 1 height 5
radio input "true"
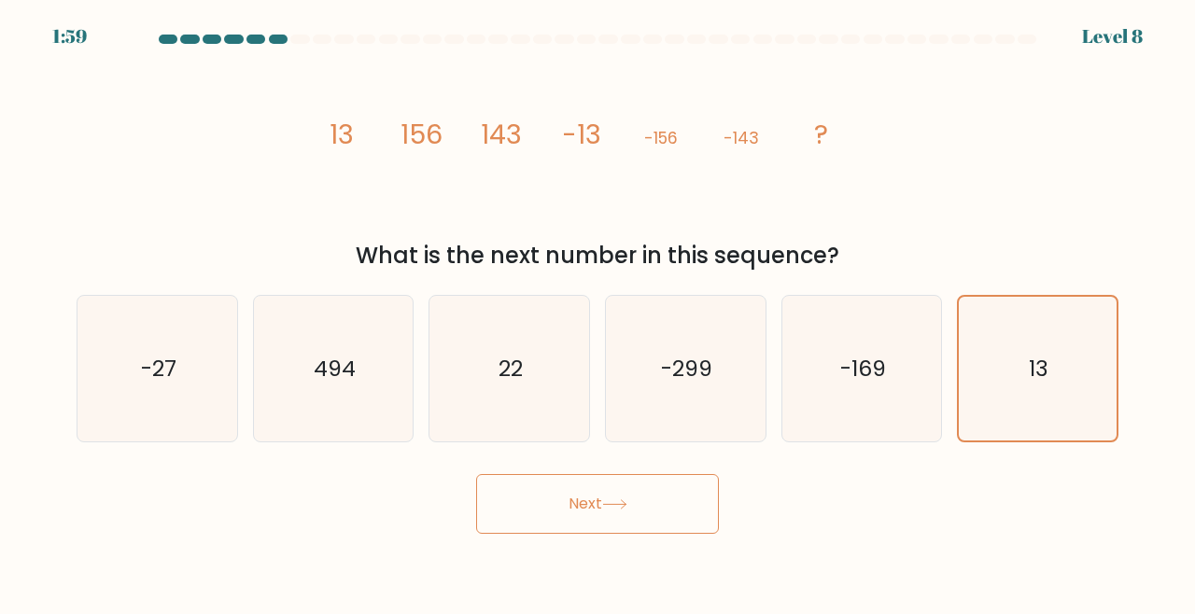
click at [626, 530] on button "Next" at bounding box center [597, 504] width 243 height 60
click at [600, 534] on button "Next" at bounding box center [597, 504] width 243 height 60
click at [618, 555] on body "1:57 Level 8" at bounding box center [597, 307] width 1195 height 614
click at [612, 530] on button "Next" at bounding box center [597, 504] width 243 height 60
click at [621, 534] on button "Next" at bounding box center [597, 504] width 243 height 60
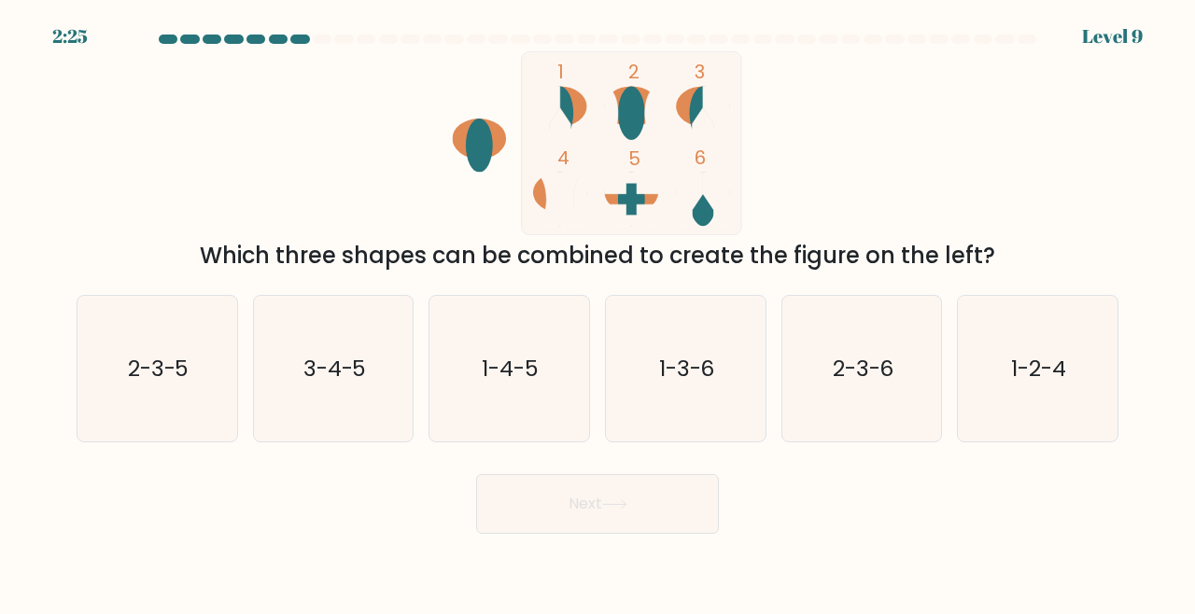
click at [682, 399] on icon "1-3-6" at bounding box center [685, 369] width 147 height 147
click at [598, 312] on input "d. 1-3-6" at bounding box center [597, 309] width 1 height 5
radio input "true"
click at [576, 517] on button "Next" at bounding box center [597, 504] width 243 height 60
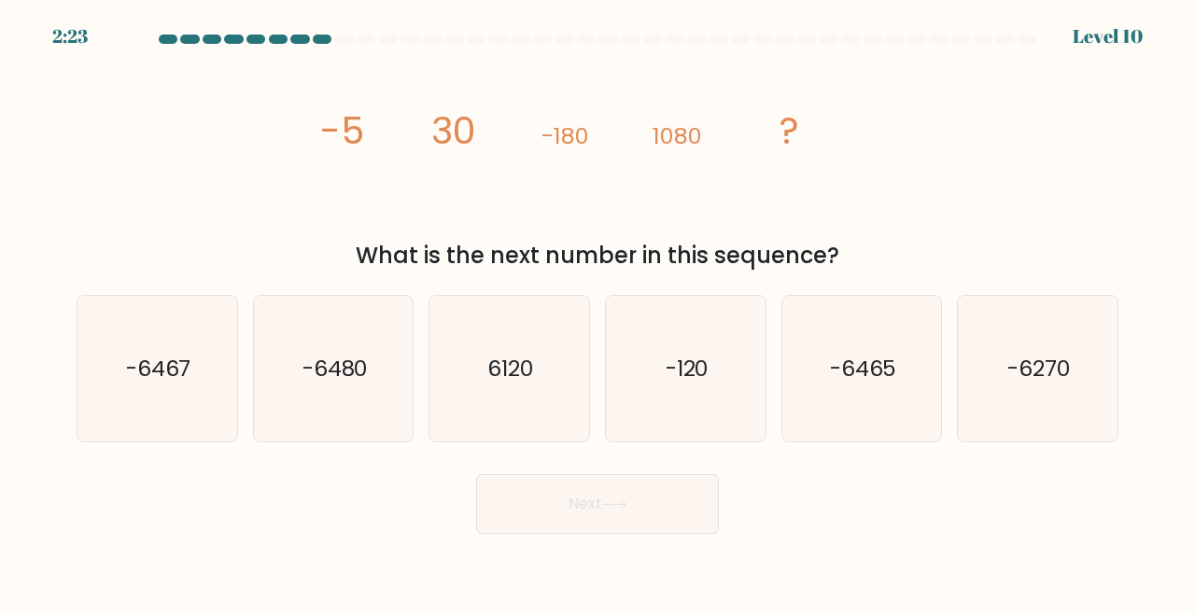
click at [594, 528] on button "Next" at bounding box center [597, 504] width 243 height 60
click at [343, 400] on icon "-6480" at bounding box center [333, 369] width 147 height 147
click at [597, 312] on input "b. -6480" at bounding box center [597, 309] width 1 height 5
radio input "true"
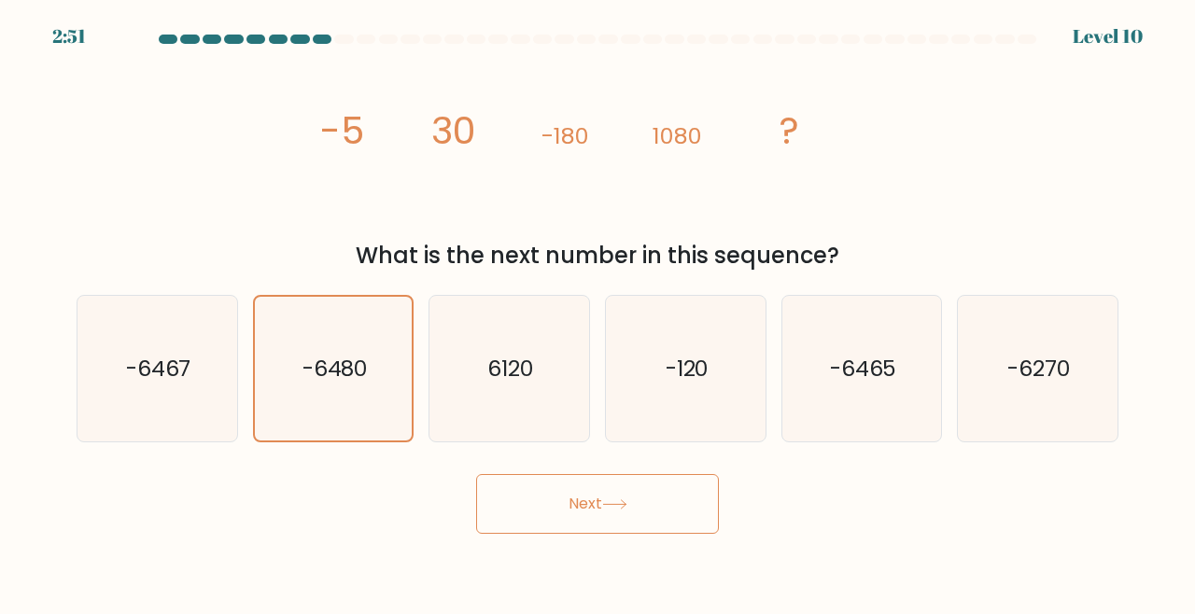
click at [604, 526] on button "Next" at bounding box center [597, 504] width 243 height 60
click at [588, 528] on button "Next" at bounding box center [597, 504] width 243 height 60
click at [615, 502] on button "Next" at bounding box center [597, 504] width 243 height 60
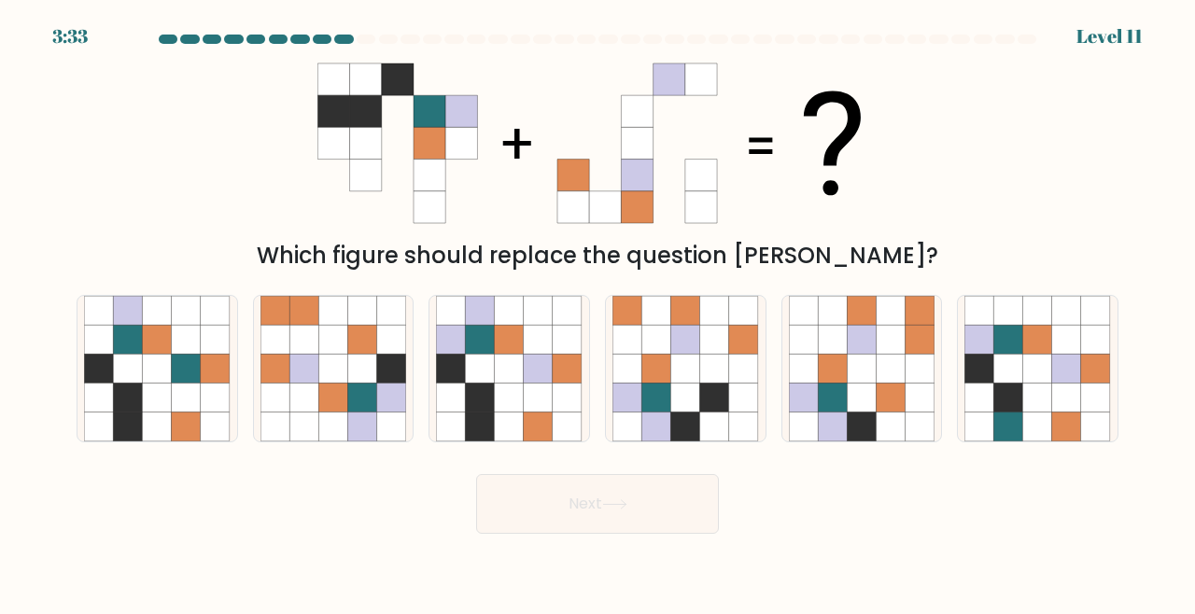
click at [625, 534] on button "Next" at bounding box center [597, 504] width 243 height 60
click at [899, 510] on div "Next" at bounding box center [597, 499] width 1064 height 69
click at [726, 383] on icon at bounding box center [714, 368] width 29 height 29
click at [598, 312] on input "d." at bounding box center [597, 309] width 1 height 5
radio input "true"
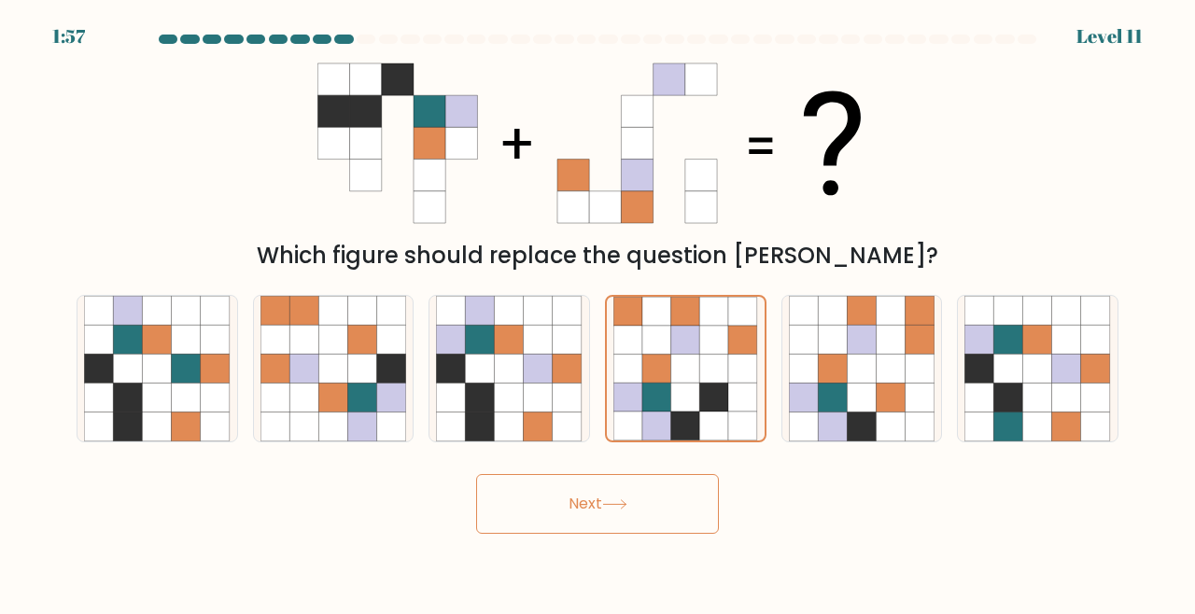
click at [656, 531] on button "Next" at bounding box center [597, 504] width 243 height 60
click at [601, 505] on button "Next" at bounding box center [597, 504] width 243 height 60
click at [617, 493] on button "Next" at bounding box center [597, 504] width 243 height 60
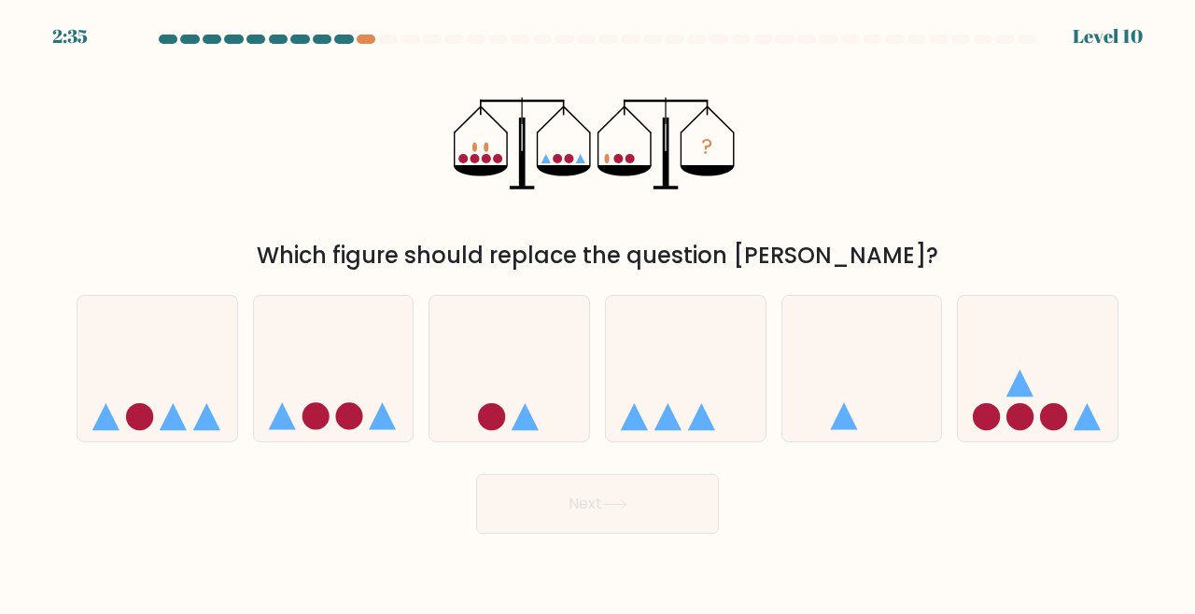
click at [626, 509] on button "Next" at bounding box center [597, 504] width 243 height 60
click at [557, 387] on icon at bounding box center [509, 368] width 160 height 132
click at [597, 312] on input "c." at bounding box center [597, 309] width 1 height 5
radio input "true"
click at [600, 518] on button "Next" at bounding box center [597, 504] width 243 height 60
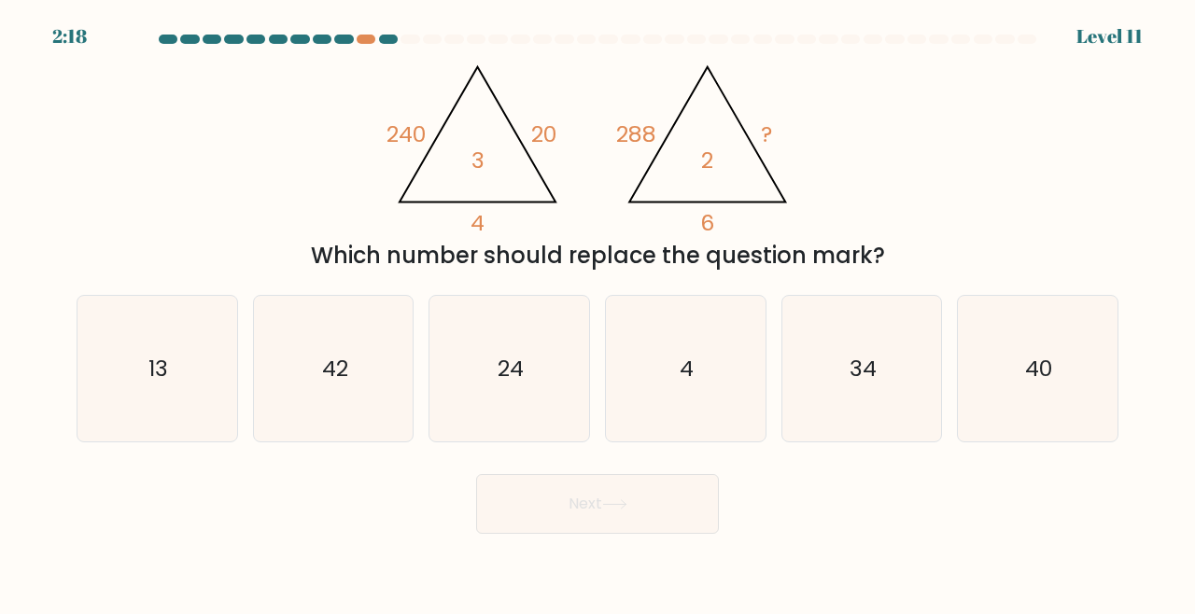
click at [592, 523] on button "Next" at bounding box center [597, 504] width 243 height 60
click at [496, 403] on icon "24" at bounding box center [509, 369] width 147 height 147
click at [597, 312] on input "c. 24" at bounding box center [597, 309] width 1 height 5
radio input "true"
click at [580, 518] on button "Next" at bounding box center [597, 504] width 243 height 60
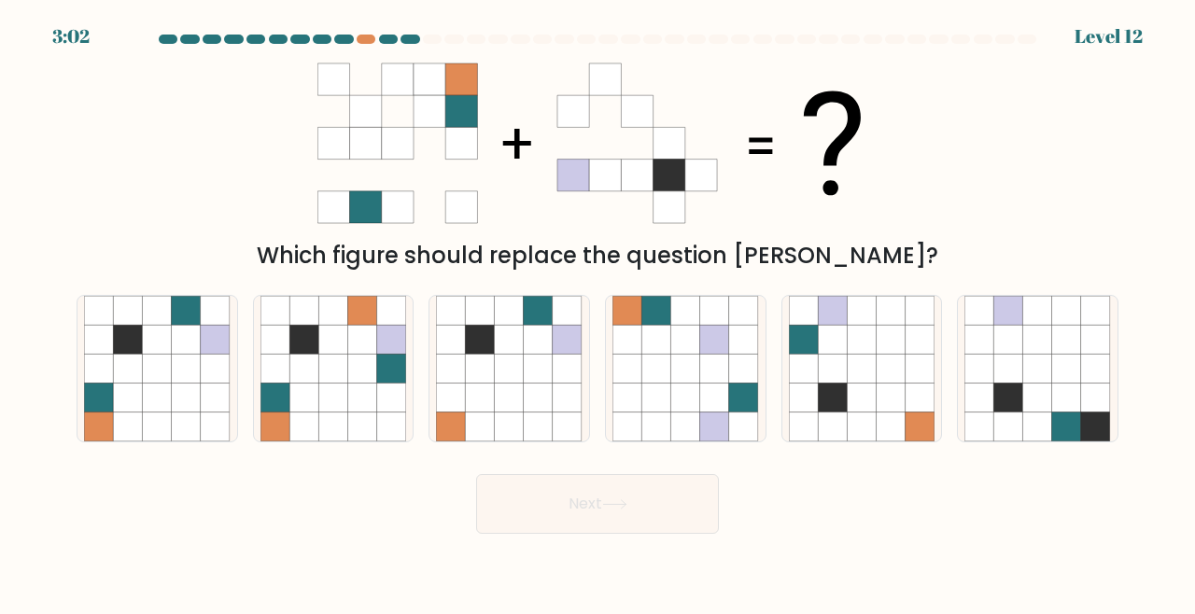
click at [173, 400] on icon at bounding box center [186, 398] width 29 height 29
click at [597, 312] on input "a." at bounding box center [597, 309] width 1 height 5
radio input "true"
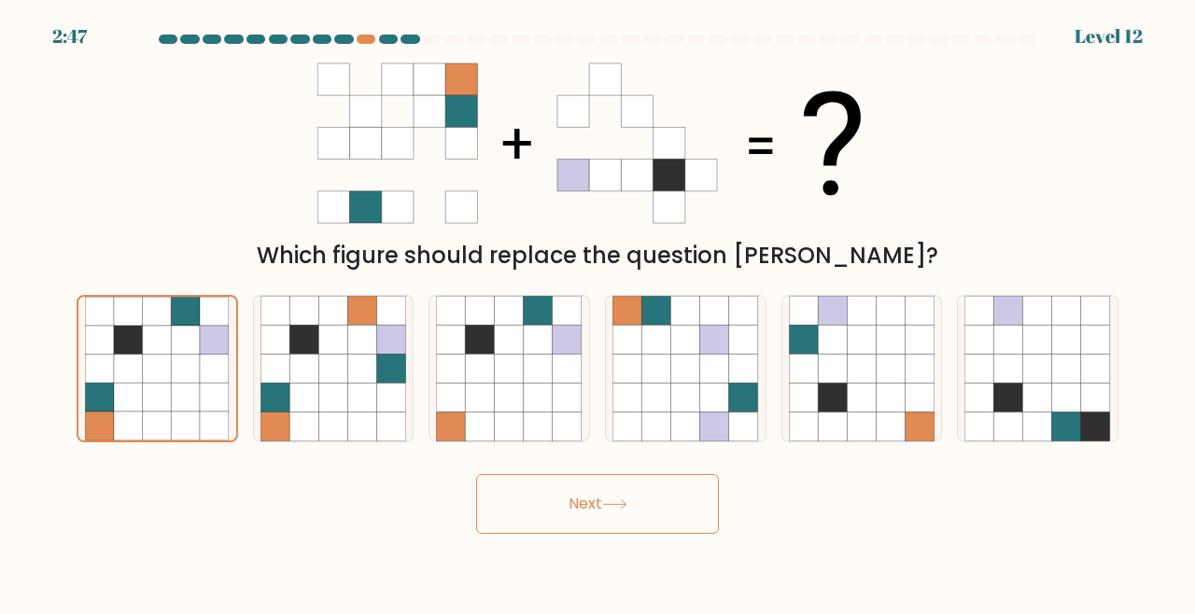
click at [642, 496] on button "Next" at bounding box center [597, 504] width 243 height 60
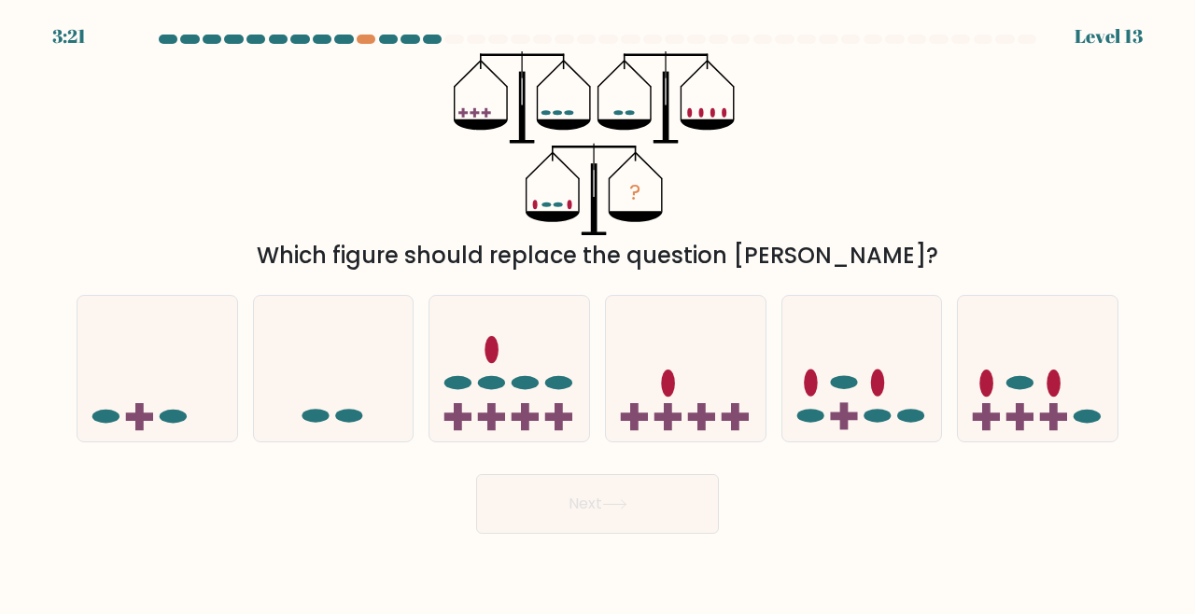
click at [172, 400] on icon at bounding box center [157, 368] width 160 height 132
click at [597, 312] on input "a." at bounding box center [597, 309] width 1 height 5
radio input "true"
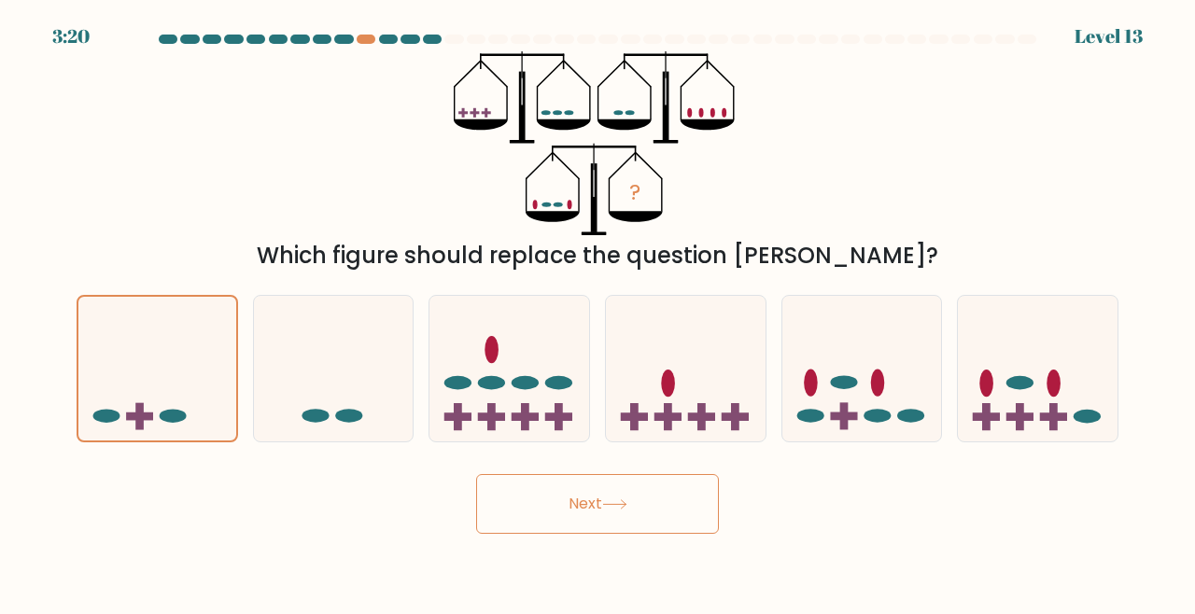
click at [590, 510] on button "Next" at bounding box center [597, 504] width 243 height 60
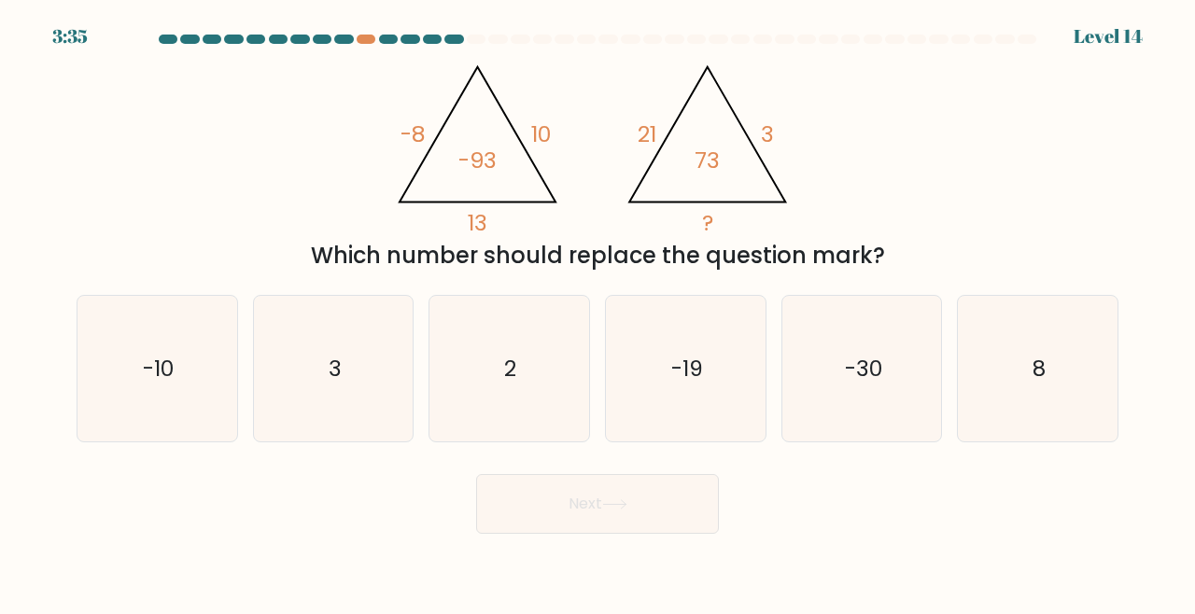
click at [178, 418] on icon "-10" at bounding box center [157, 369] width 147 height 147
click at [597, 312] on input "a. -10" at bounding box center [597, 309] width 1 height 5
radio input "true"
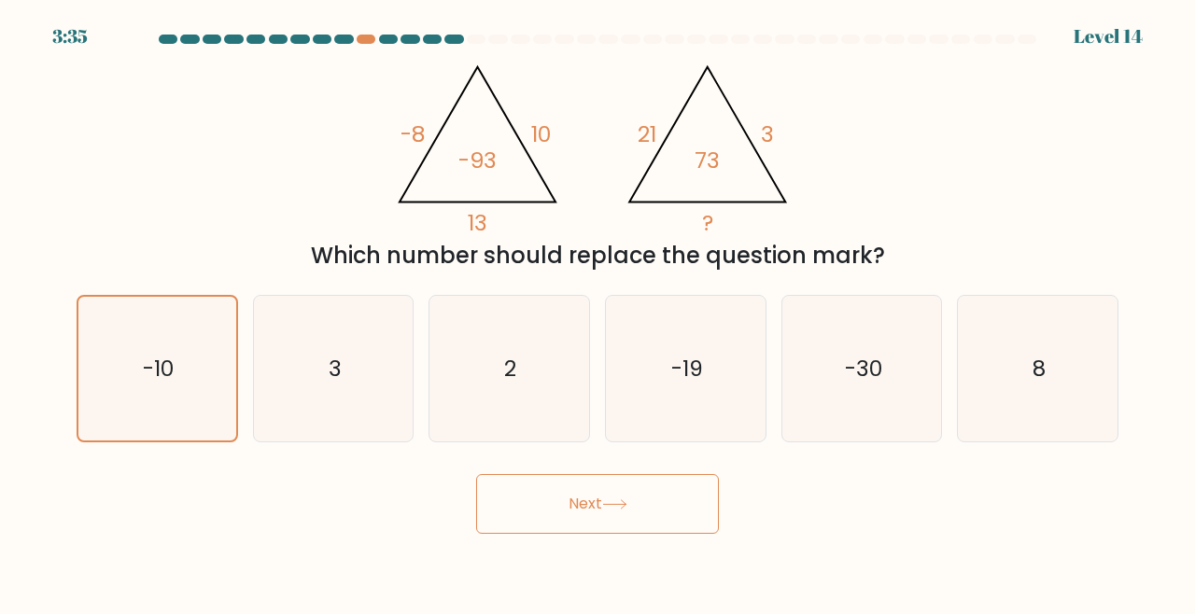
click at [589, 526] on button "Next" at bounding box center [597, 504] width 243 height 60
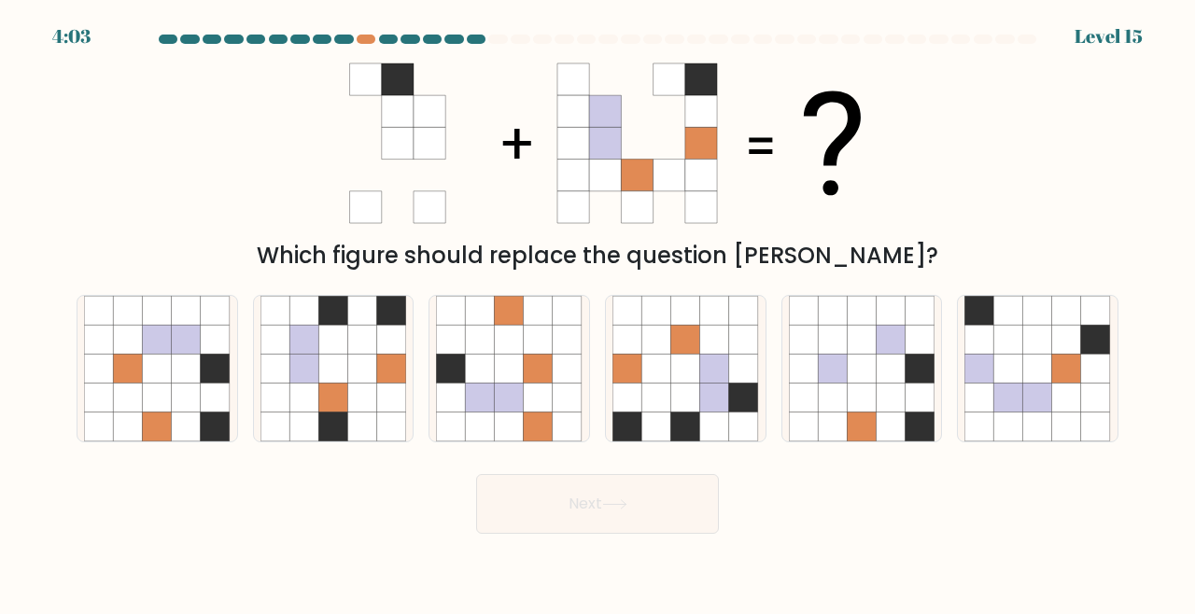
click at [204, 413] on icon at bounding box center [215, 398] width 29 height 29
click at [597, 312] on input "a." at bounding box center [597, 309] width 1 height 5
radio input "true"
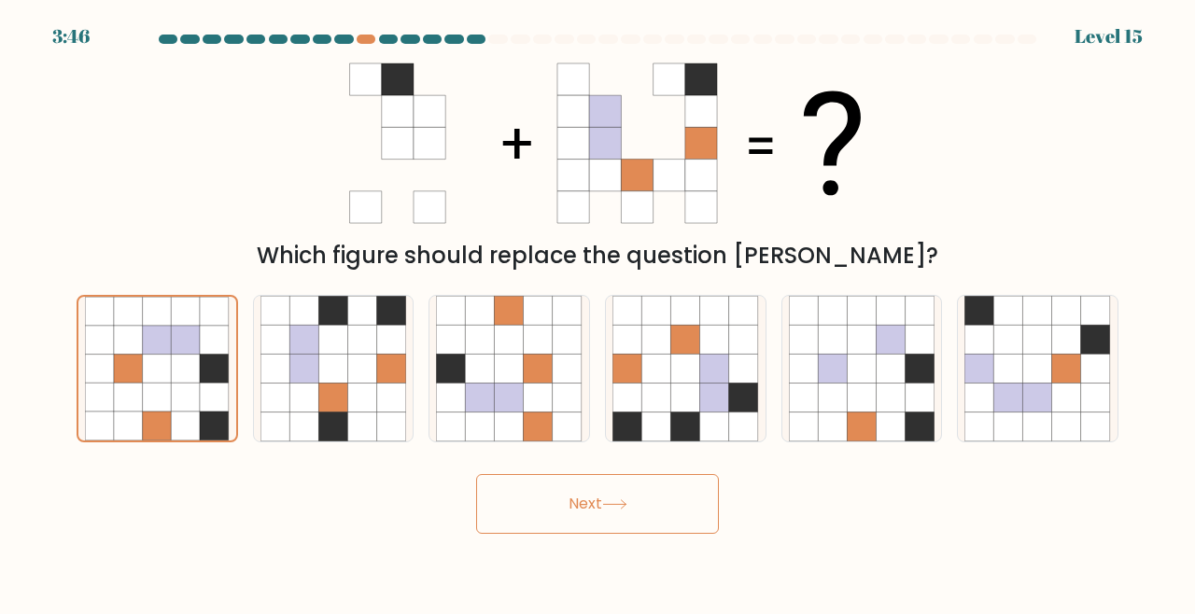
click at [678, 518] on button "Next" at bounding box center [597, 504] width 243 height 60
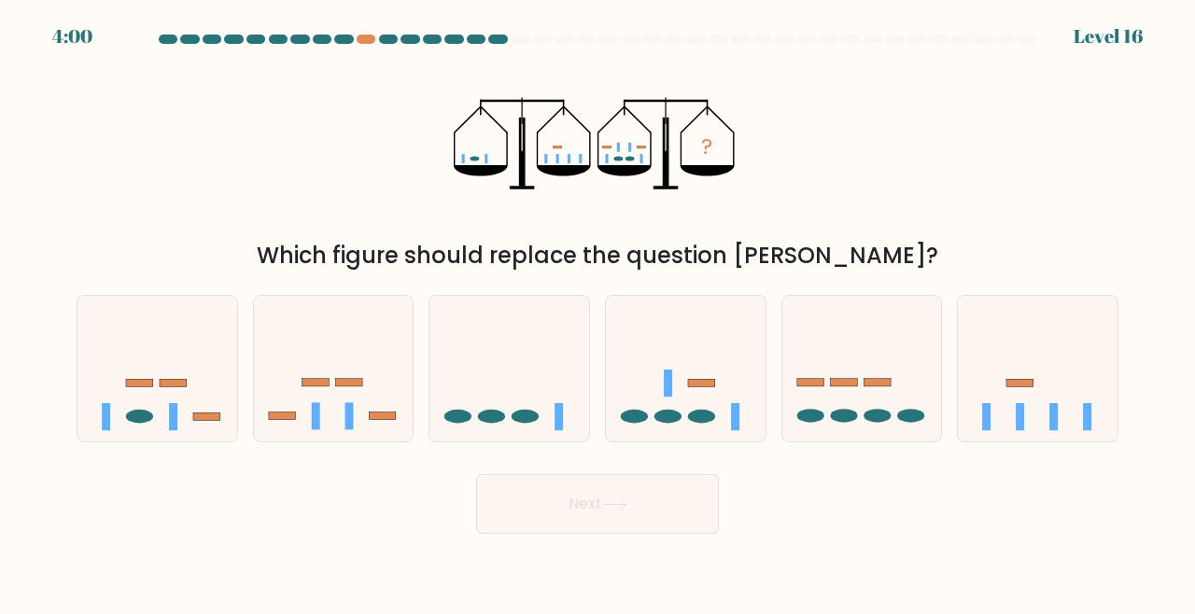
click at [673, 419] on icon at bounding box center [686, 368] width 160 height 132
click at [598, 312] on input "d." at bounding box center [597, 309] width 1 height 5
radio input "true"
click at [594, 516] on button "Next" at bounding box center [597, 504] width 243 height 60
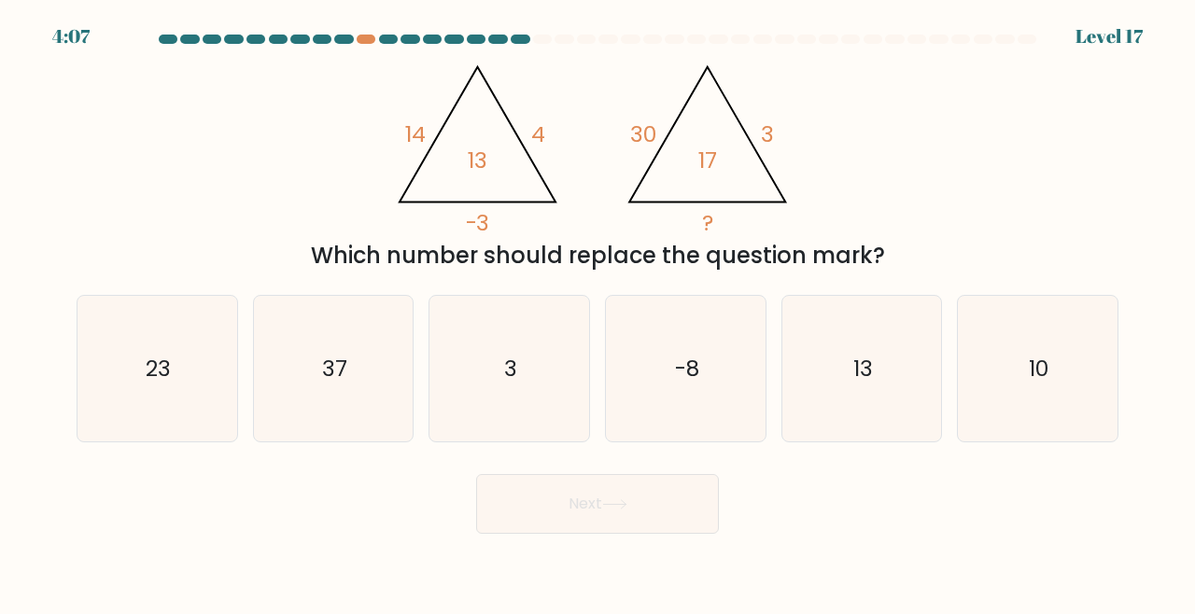
click at [519, 363] on icon "3" at bounding box center [509, 369] width 147 height 147
click at [597, 312] on input "c. 3" at bounding box center [597, 309] width 1 height 5
radio input "true"
click at [573, 513] on button "Next" at bounding box center [597, 504] width 243 height 60
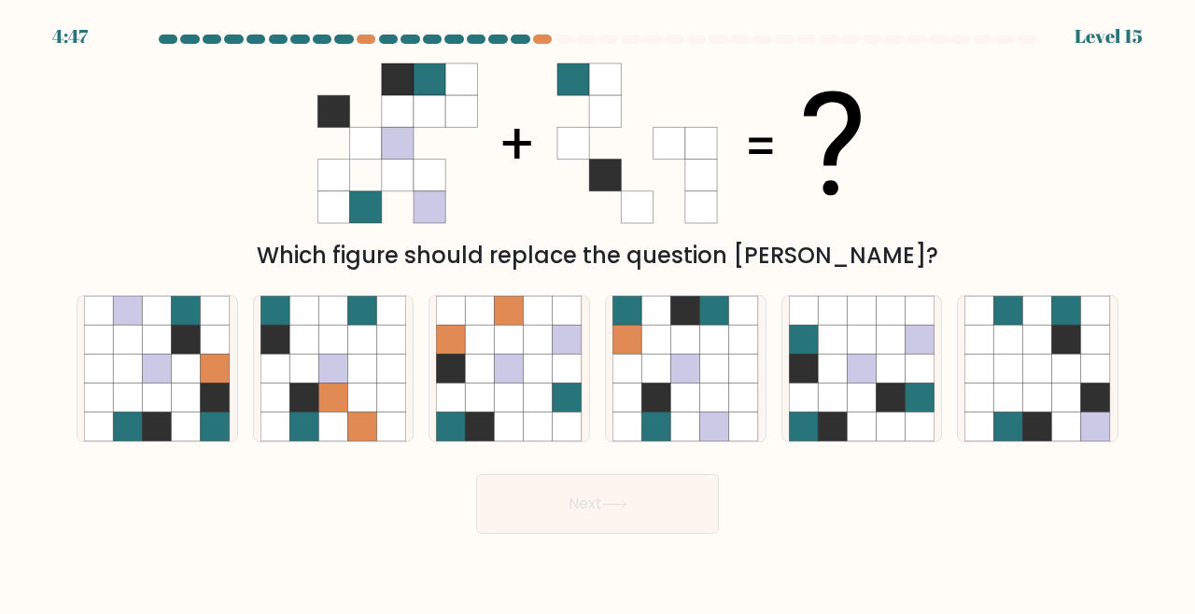
click at [533, 35] on at bounding box center [597, 39] width 881 height 9
click at [548, 35] on div at bounding box center [542, 39] width 19 height 9
click at [543, 35] on div at bounding box center [542, 39] width 19 height 9
click at [376, 395] on icon at bounding box center [362, 398] width 29 height 29
click at [597, 312] on input "b." at bounding box center [597, 309] width 1 height 5
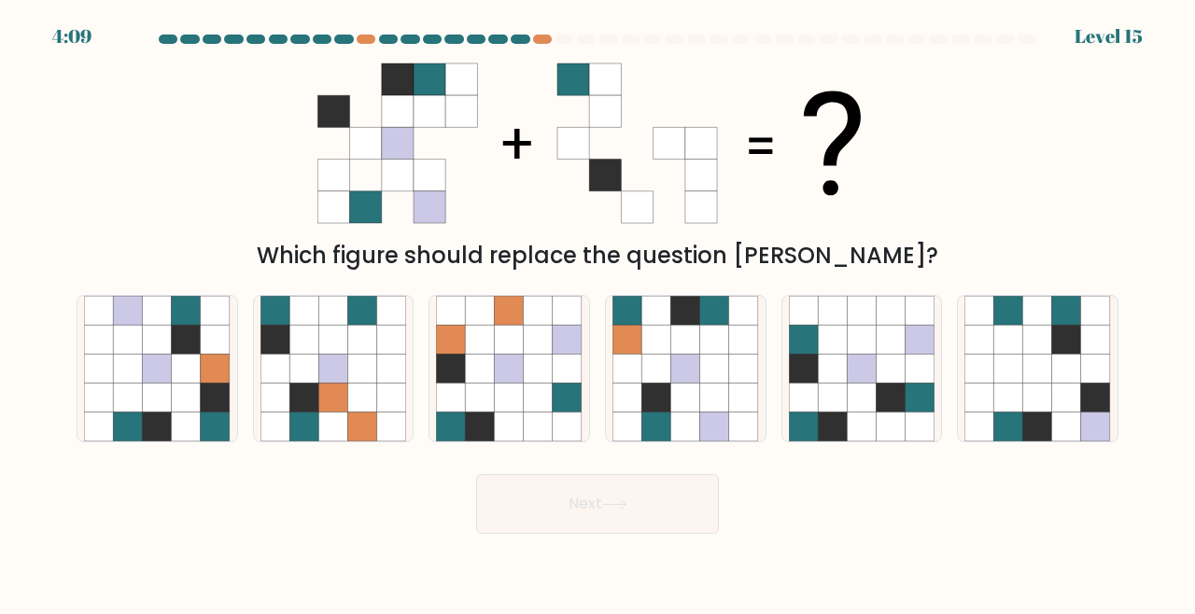
radio input "true"
click at [522, 400] on icon at bounding box center [509, 398] width 29 height 29
click at [597, 312] on input "c." at bounding box center [597, 309] width 1 height 5
radio input "true"
click at [723, 378] on icon at bounding box center [714, 368] width 29 height 29
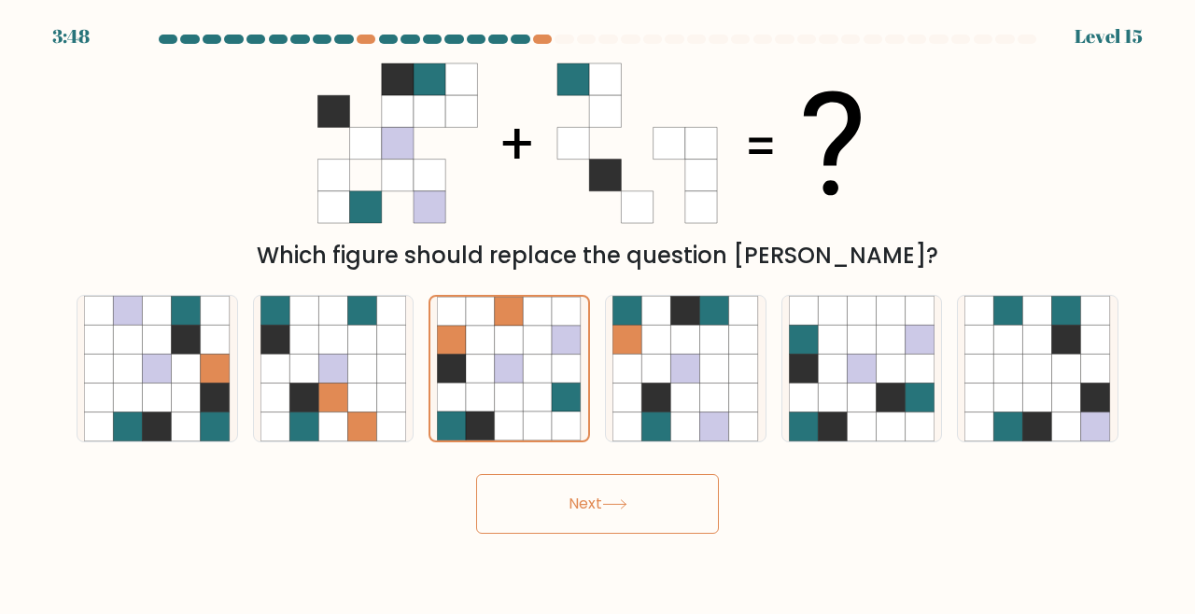
click at [598, 312] on input "d." at bounding box center [597, 309] width 1 height 5
radio input "true"
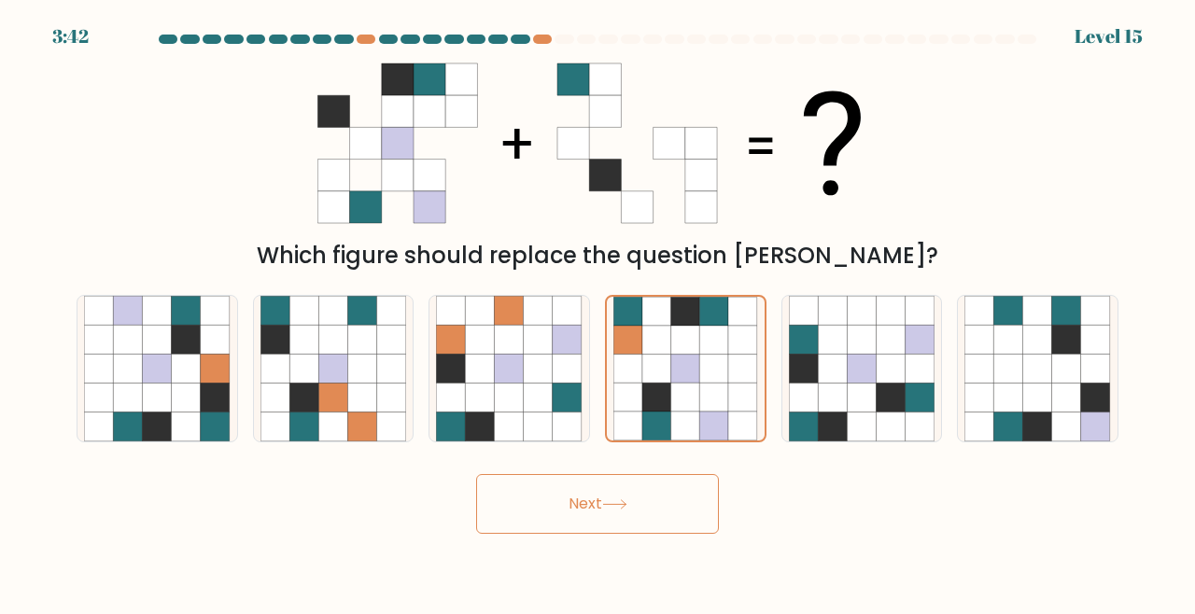
click at [856, 383] on icon at bounding box center [860, 368] width 29 height 29
click at [598, 312] on input "e." at bounding box center [597, 309] width 1 height 5
radio input "true"
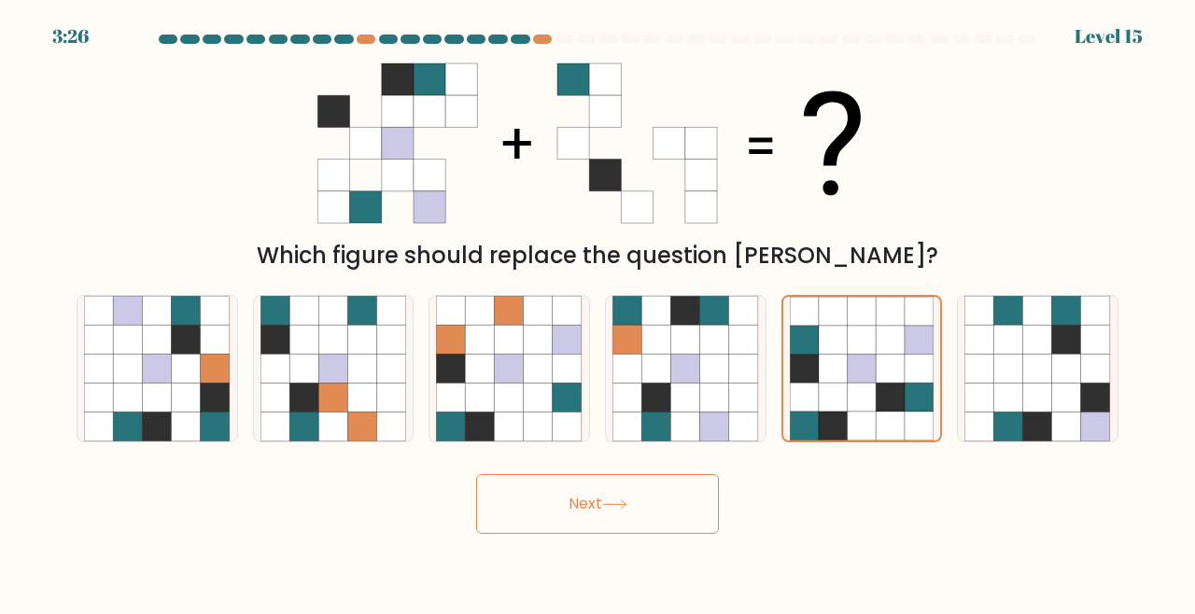
click at [664, 519] on button "Next" at bounding box center [597, 504] width 243 height 60
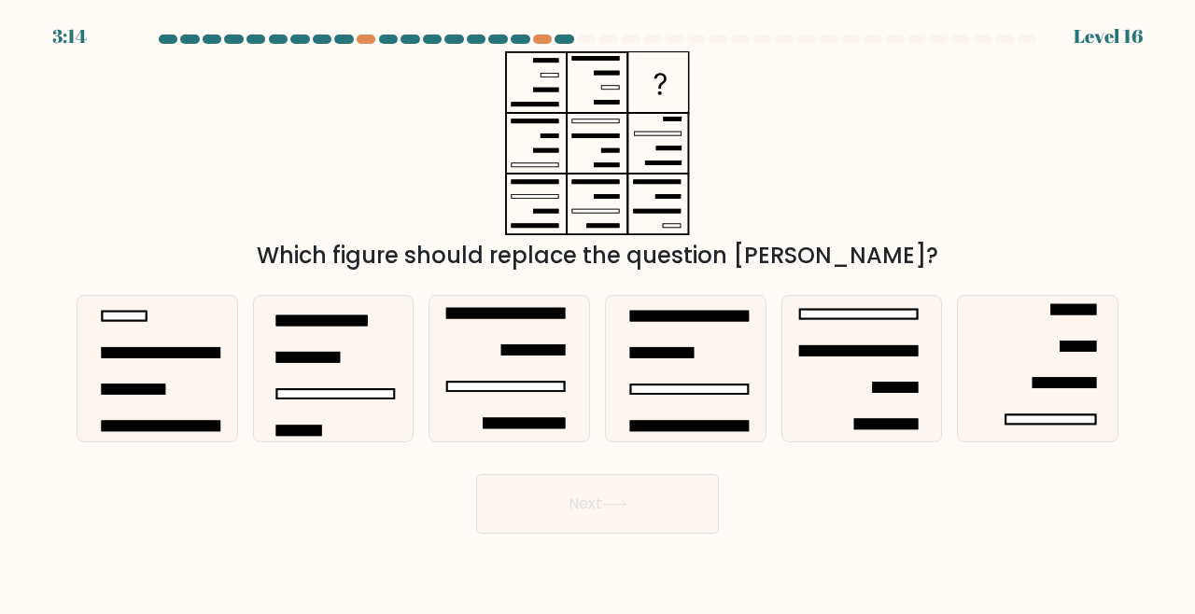
click at [655, 344] on icon at bounding box center [685, 369] width 147 height 147
click at [598, 312] on input "d." at bounding box center [597, 309] width 1 height 5
radio input "true"
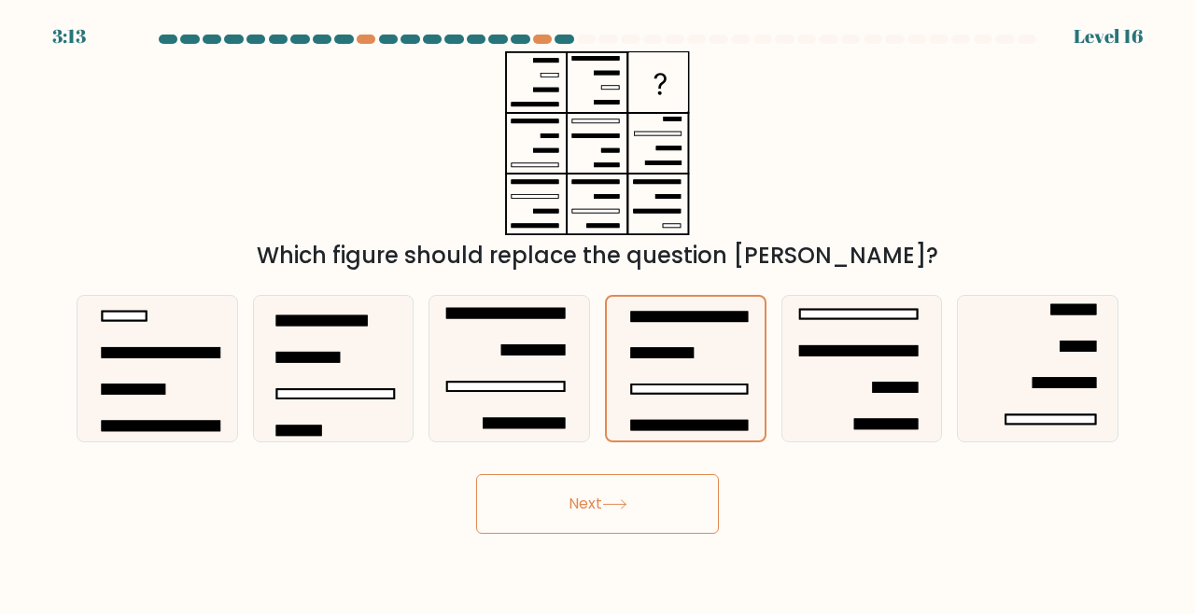
click at [594, 519] on button "Next" at bounding box center [597, 504] width 243 height 60
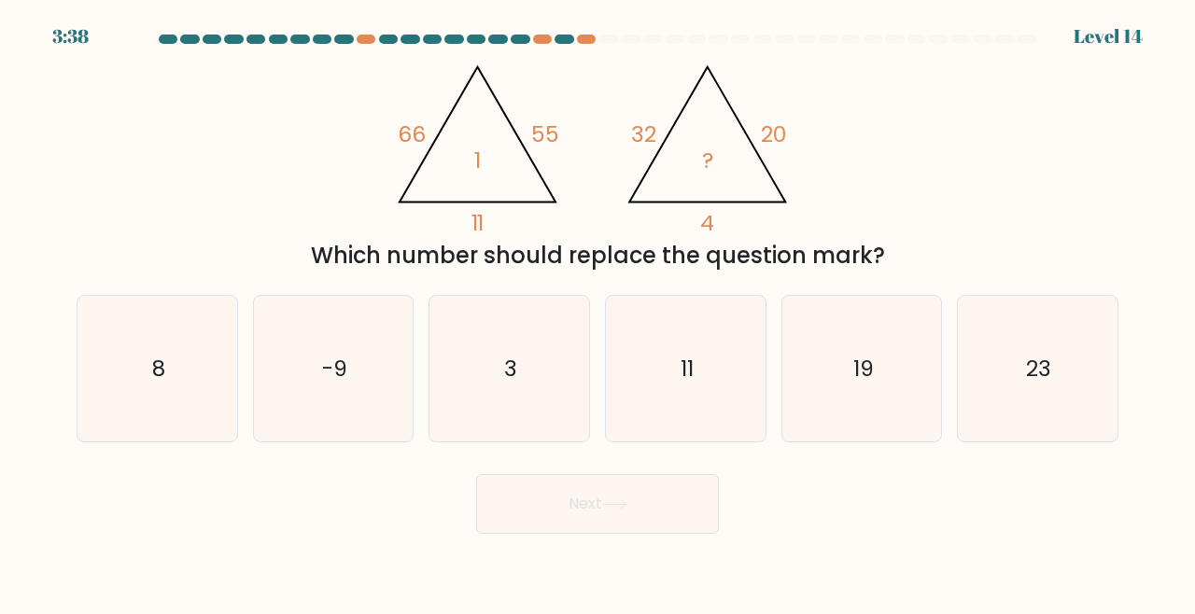
click at [524, 371] on icon "3" at bounding box center [509, 369] width 147 height 147
click at [597, 312] on input "c. 3" at bounding box center [597, 309] width 1 height 5
radio input "true"
click at [553, 532] on button "Next" at bounding box center [597, 504] width 243 height 60
click at [561, 517] on button "Next" at bounding box center [597, 504] width 243 height 60
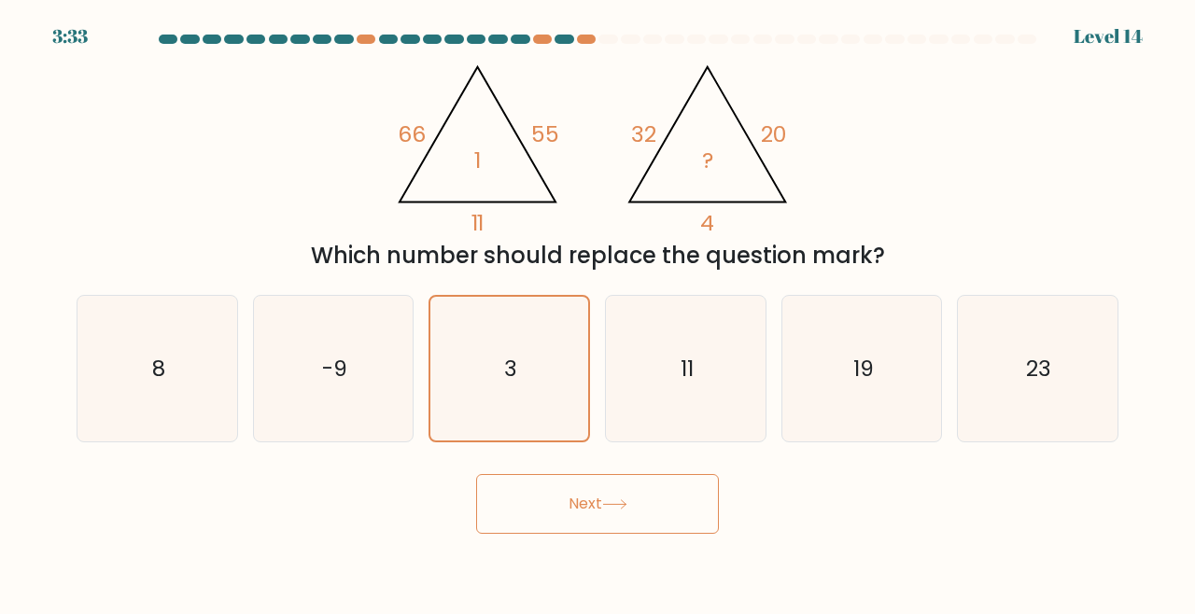
click at [592, 498] on button "Next" at bounding box center [597, 504] width 243 height 60
click at [588, 534] on button "Next" at bounding box center [597, 504] width 243 height 60
click at [565, 534] on button "Next" at bounding box center [597, 504] width 243 height 60
click at [557, 534] on button "Next" at bounding box center [597, 504] width 243 height 60
click at [546, 534] on button "Next" at bounding box center [597, 504] width 243 height 60
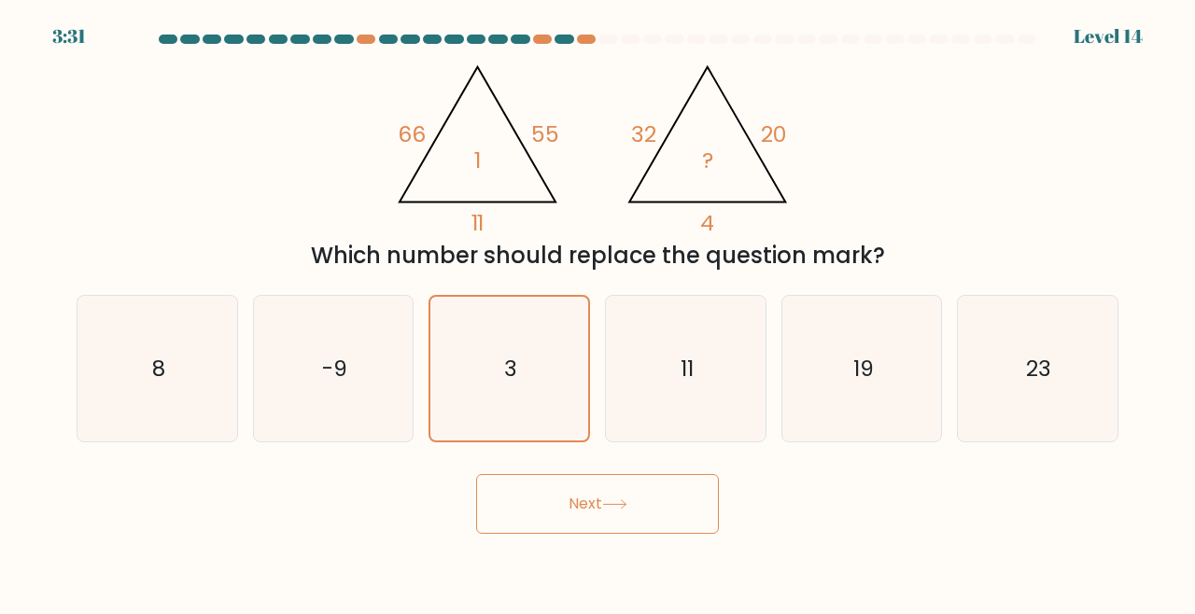
click at [492, 426] on icon "3" at bounding box center [509, 369] width 145 height 145
click at [597, 312] on input "c. 3" at bounding box center [597, 309] width 1 height 5
click at [544, 497] on button "Next" at bounding box center [597, 504] width 243 height 60
click at [587, 510] on button "Next" at bounding box center [597, 504] width 243 height 60
click at [467, 422] on icon "3" at bounding box center [509, 369] width 145 height 145
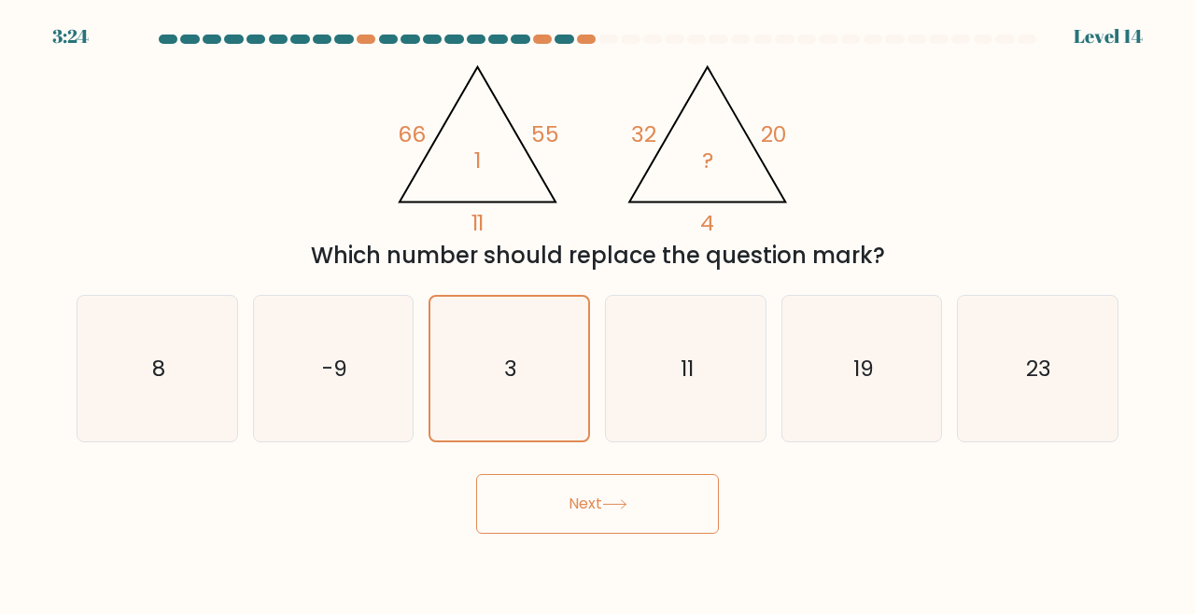
click at [597, 312] on input "c. 3" at bounding box center [597, 309] width 1 height 5
click at [574, 529] on button "Next" at bounding box center [597, 504] width 243 height 60
click at [550, 534] on button "Next" at bounding box center [597, 504] width 243 height 60
click at [528, 534] on button "Next" at bounding box center [597, 504] width 243 height 60
click at [524, 524] on button "Next" at bounding box center [597, 504] width 243 height 60
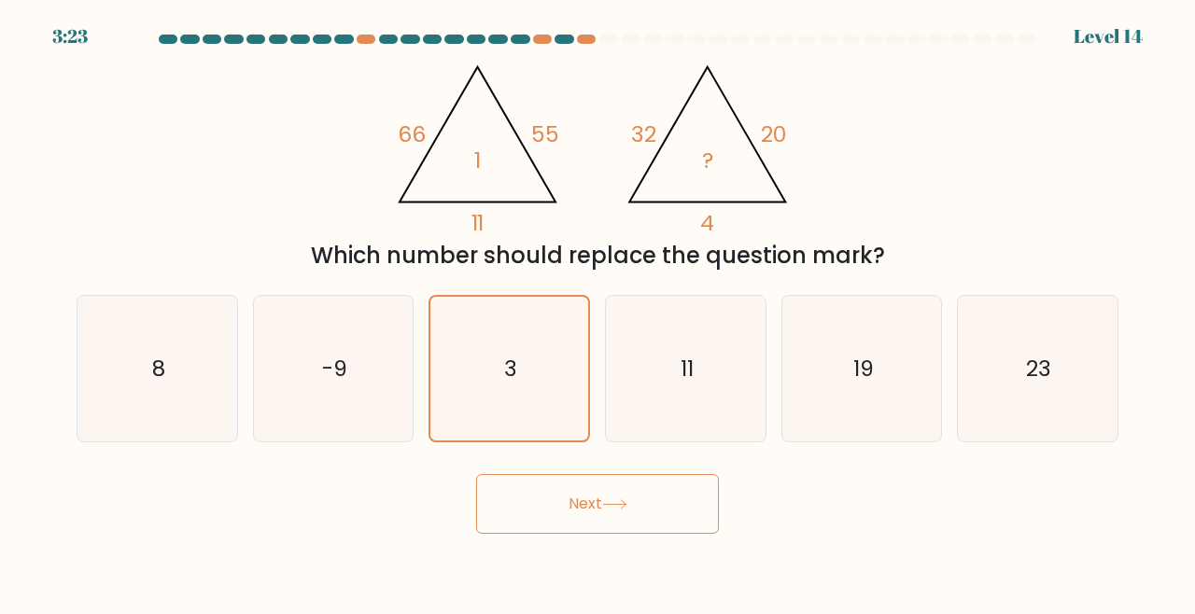
click at [524, 508] on button "Next" at bounding box center [597, 504] width 243 height 60
click at [641, 494] on button "Next" at bounding box center [597, 504] width 243 height 60
click at [668, 510] on button "Next" at bounding box center [597, 504] width 243 height 60
click at [694, 497] on button "Next" at bounding box center [597, 504] width 243 height 60
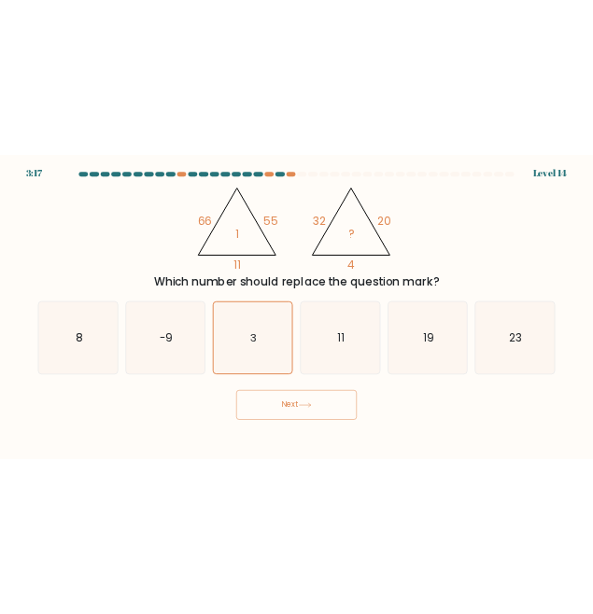
scroll to position [24, 0]
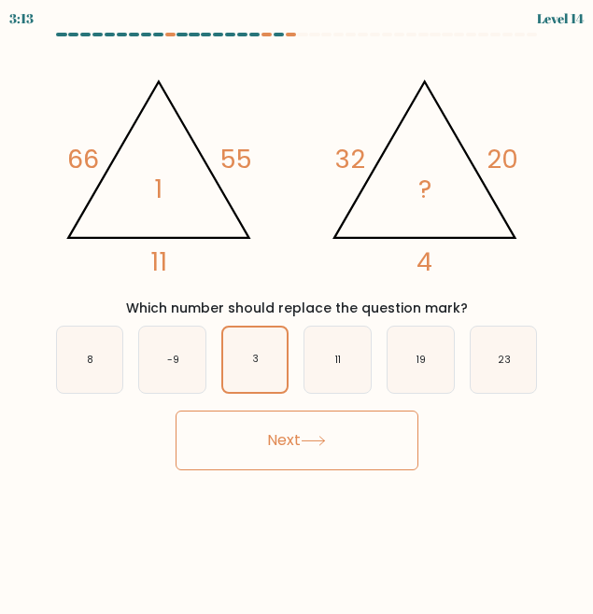
click at [357, 435] on button "Next" at bounding box center [296, 441] width 243 height 60
click at [321, 429] on button "Next" at bounding box center [296, 441] width 243 height 60
click at [281, 443] on button "Next" at bounding box center [296, 441] width 243 height 60
click at [258, 444] on button "Next" at bounding box center [296, 441] width 243 height 60
click at [266, 441] on button "Next" at bounding box center [296, 441] width 243 height 60
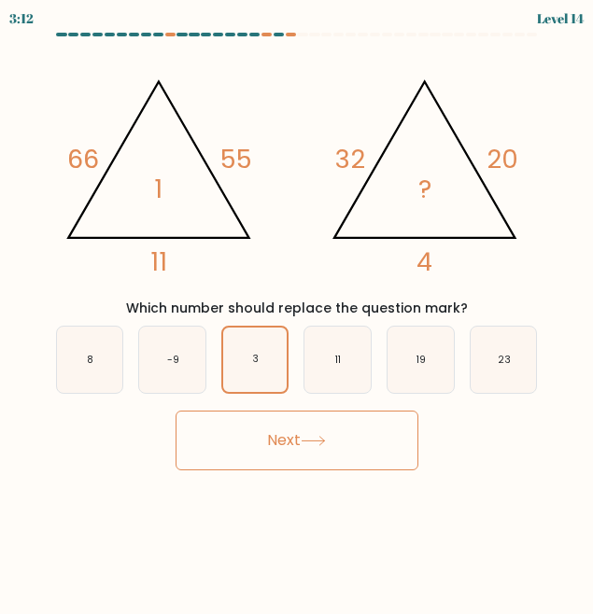
scroll to position [0, 0]
click at [273, 440] on button "Next" at bounding box center [296, 441] width 243 height 60
click at [270, 455] on button "Next" at bounding box center [296, 441] width 243 height 60
click at [273, 461] on button "Next" at bounding box center [296, 441] width 243 height 60
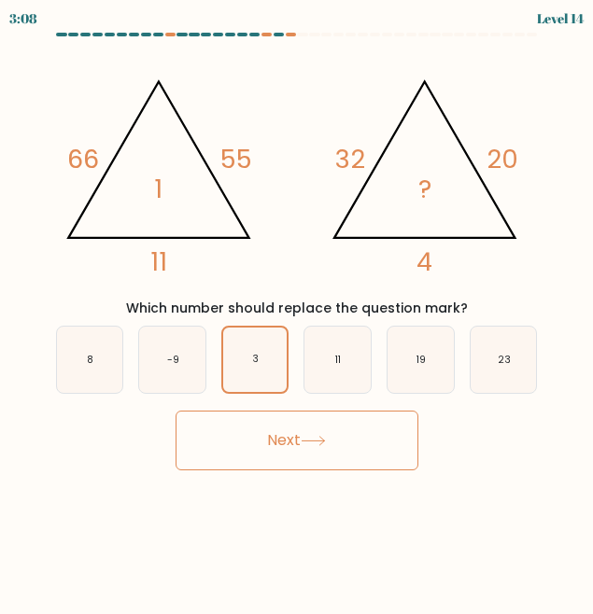
click at [273, 461] on button "Next" at bounding box center [296, 441] width 243 height 60
click at [273, 441] on button "Next" at bounding box center [296, 441] width 243 height 60
